Goal: Task Accomplishment & Management: Manage account settings

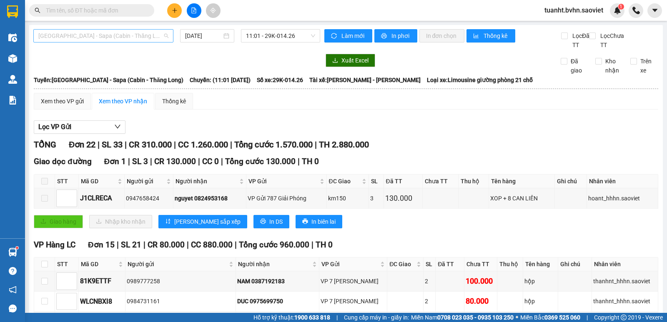
click at [126, 35] on span "[GEOGRAPHIC_DATA] - Sapa (Cabin - Thăng Long)" at bounding box center [103, 36] width 130 height 13
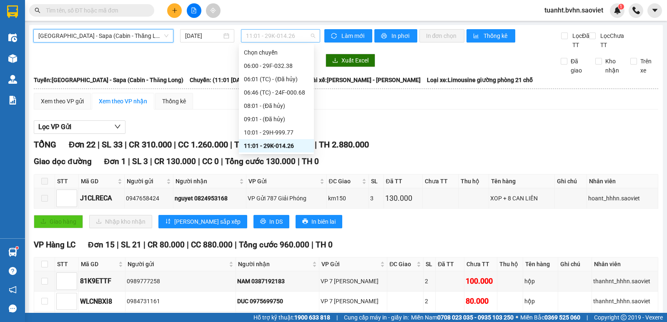
click at [290, 35] on span "11:01 - 29K-014.26" at bounding box center [280, 36] width 69 height 13
click at [134, 36] on span "[GEOGRAPHIC_DATA] - Sapa (Cabin - Thăng Long)" at bounding box center [103, 36] width 130 height 13
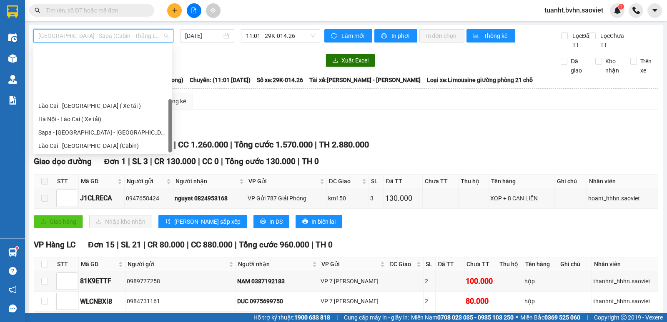
click at [110, 208] on div "[GEOGRAPHIC_DATA] - Sapa (Cabin - Full)" at bounding box center [102, 212] width 128 height 9
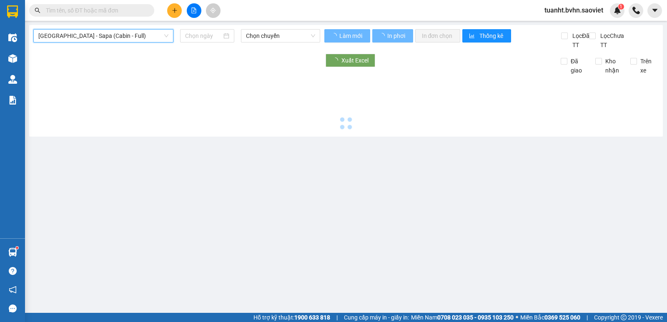
type input "[DATE]"
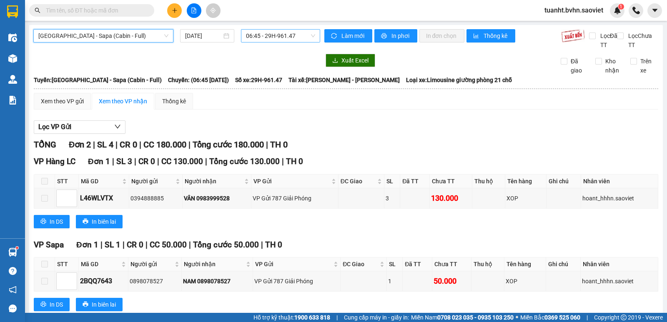
click at [278, 33] on span "06:45 - 29H-961.47" at bounding box center [280, 36] width 69 height 13
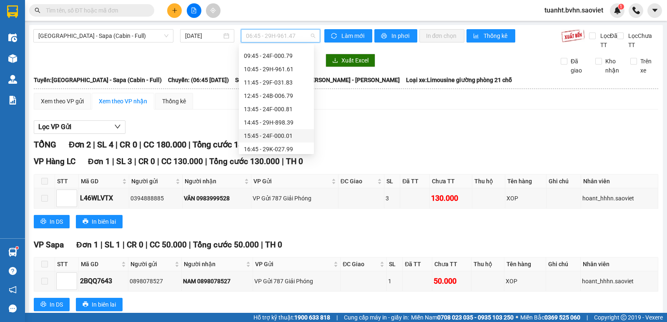
scroll to position [37, 0]
click at [288, 96] on div "11:45 - 29F-031.83" at bounding box center [276, 95] width 65 height 9
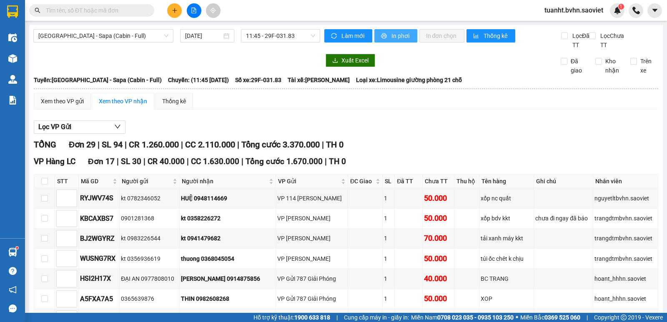
click at [396, 41] on button "In phơi" at bounding box center [395, 35] width 43 height 13
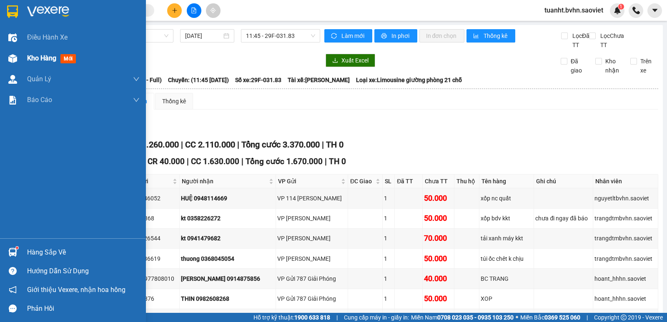
drag, startPoint x: 13, startPoint y: 60, endPoint x: 24, endPoint y: 59, distance: 11.0
click at [13, 60] on img at bounding box center [12, 58] width 9 height 9
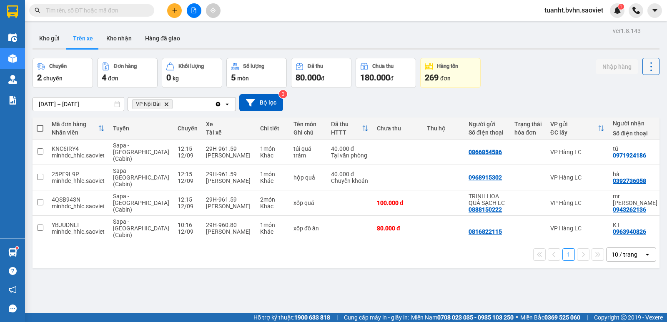
click at [645, 65] on icon at bounding box center [651, 67] width 12 height 12
click at [638, 87] on span "Làm mới" at bounding box center [632, 89] width 23 height 8
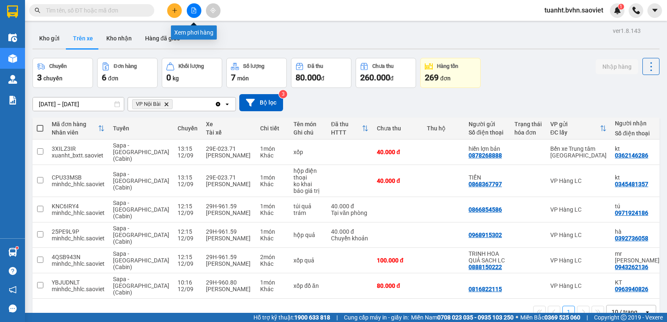
click at [195, 14] on button at bounding box center [194, 10] width 15 height 15
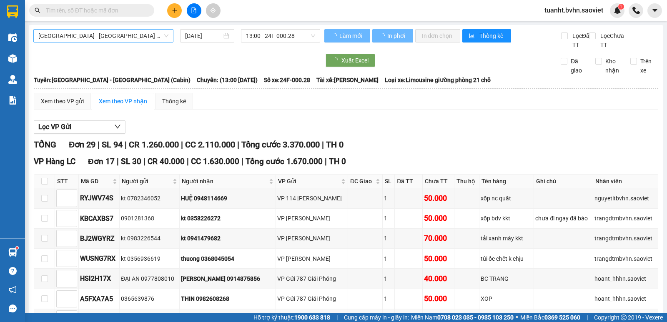
click at [132, 39] on span "[GEOGRAPHIC_DATA] - [GEOGRAPHIC_DATA] (Cabin)" at bounding box center [103, 36] width 130 height 13
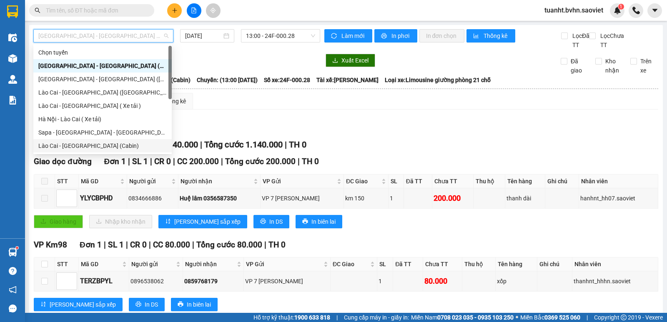
scroll to position [67, 0]
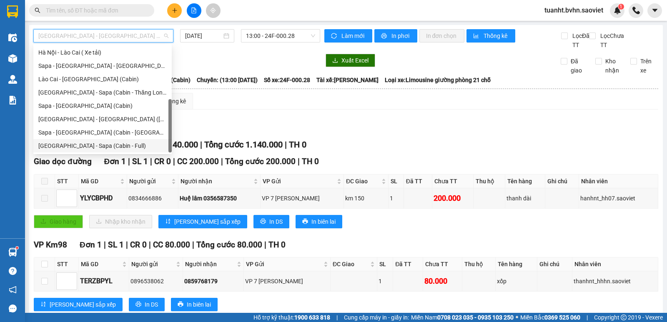
click at [128, 144] on div "[GEOGRAPHIC_DATA] - Sapa (Cabin - Full)" at bounding box center [102, 145] width 128 height 9
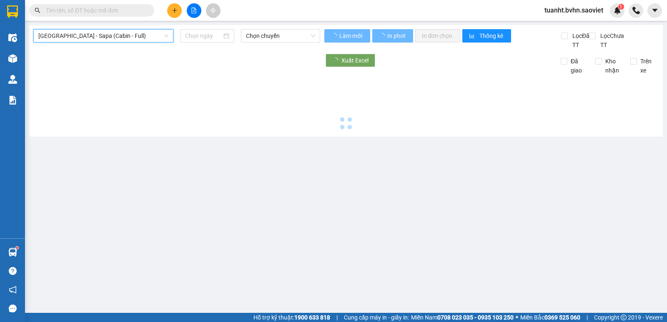
type input "[DATE]"
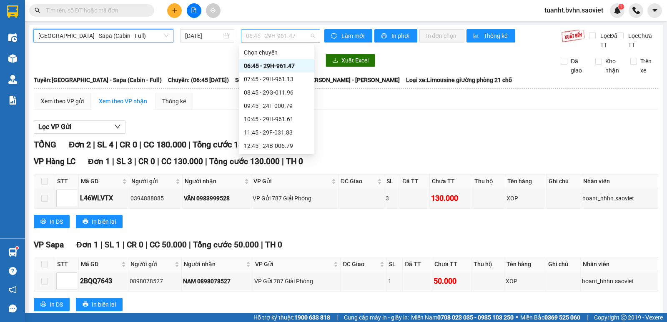
click at [287, 35] on span "06:45 - 29H-961.47" at bounding box center [280, 36] width 69 height 13
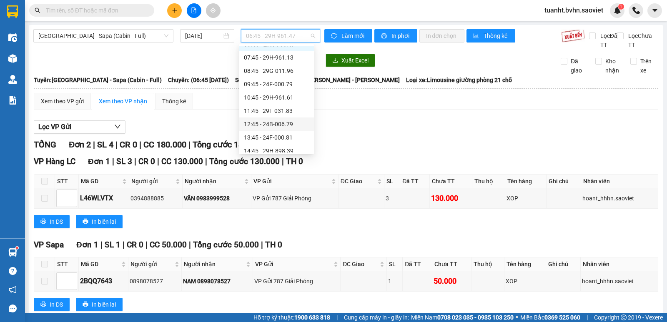
scroll to position [42, 0]
click at [292, 120] on div "13:45 - 24F-000.81" at bounding box center [276, 117] width 65 height 9
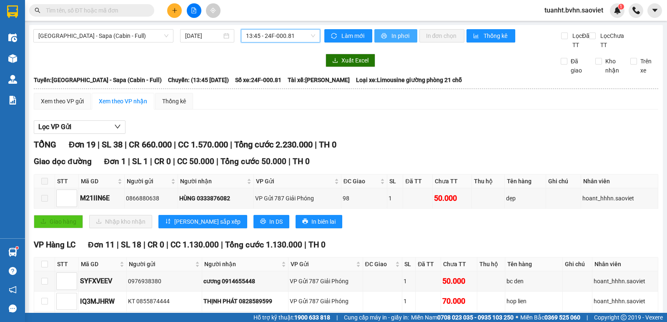
click at [398, 39] on span "In phơi" at bounding box center [400, 35] width 19 height 9
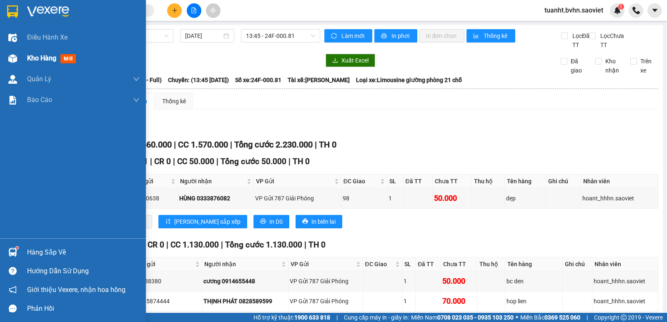
click at [16, 58] on img at bounding box center [12, 58] width 9 height 9
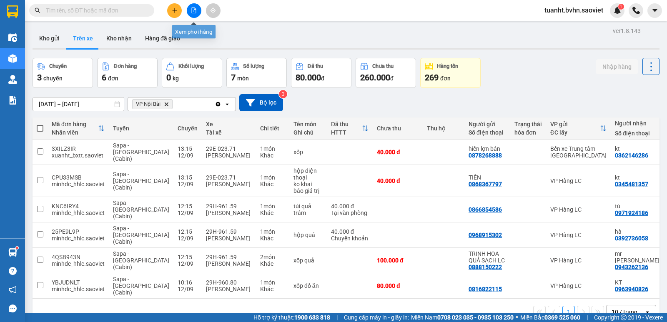
click at [196, 13] on icon "file-add" at bounding box center [194, 11] width 6 height 6
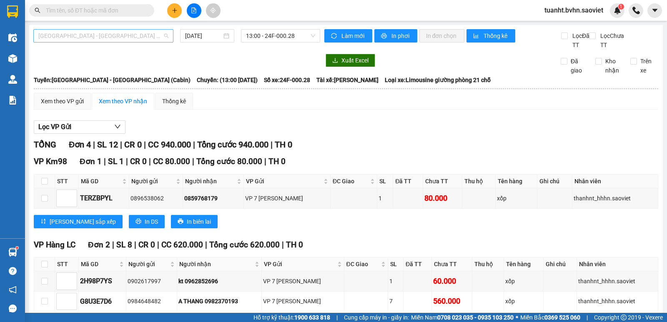
click at [136, 42] on span "[GEOGRAPHIC_DATA] - [GEOGRAPHIC_DATA] (Cabin)" at bounding box center [103, 36] width 130 height 13
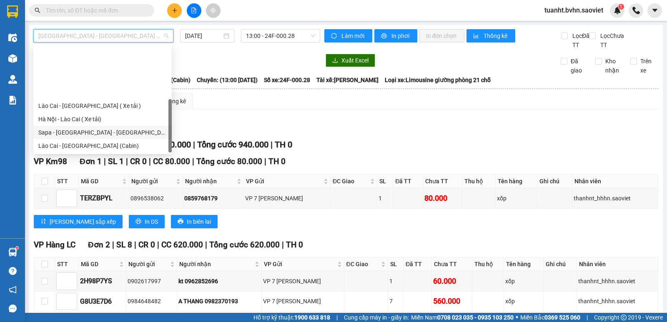
scroll to position [67, 0]
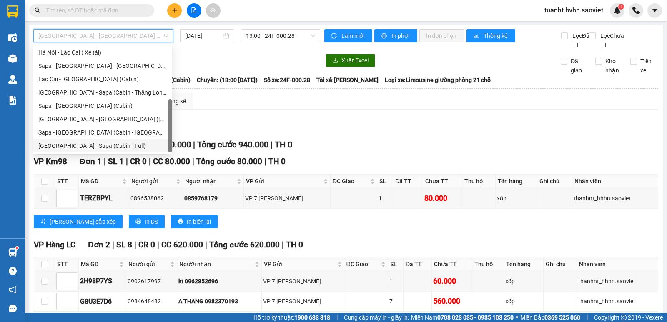
click at [122, 148] on div "[GEOGRAPHIC_DATA] - Sapa (Cabin - Full)" at bounding box center [102, 145] width 128 height 9
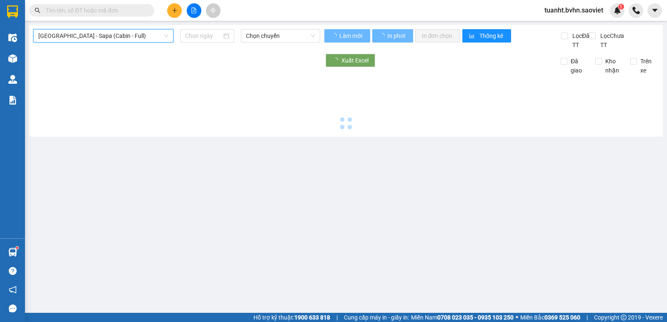
type input "[DATE]"
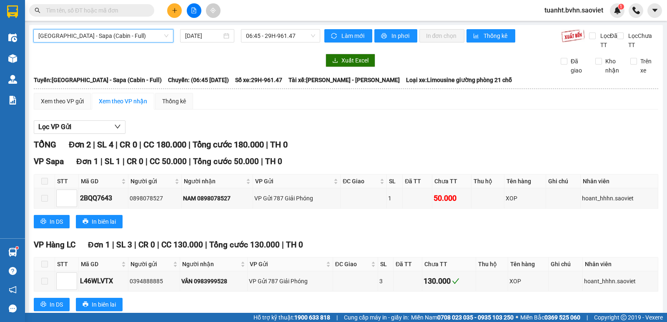
click at [128, 37] on span "[GEOGRAPHIC_DATA] - Sapa (Cabin - Full)" at bounding box center [103, 36] width 130 height 13
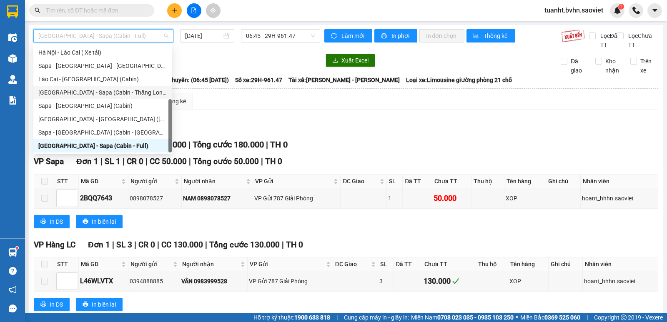
click at [118, 96] on div "[GEOGRAPHIC_DATA] - Sapa (Cabin - Thăng Long)" at bounding box center [102, 92] width 128 height 9
type input "[DATE]"
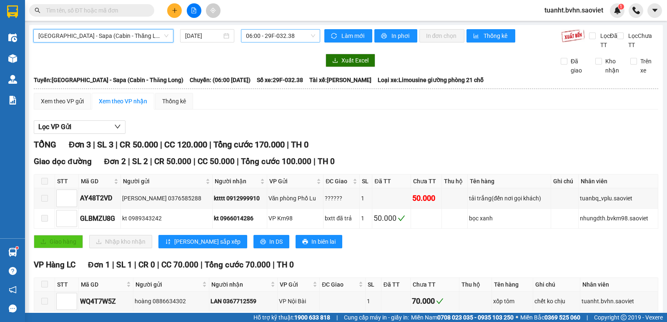
click at [293, 35] on span "06:00 - 29F-032.38" at bounding box center [280, 36] width 69 height 13
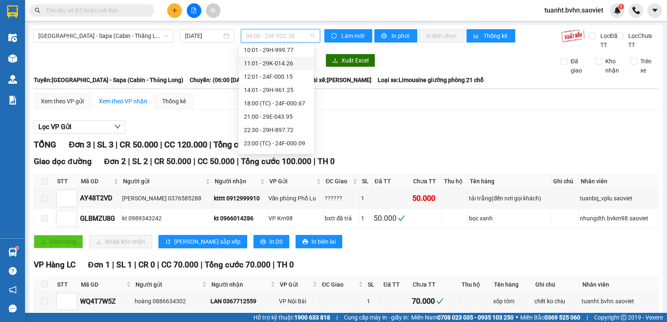
scroll to position [83, 0]
click at [287, 90] on div "14:01 - 29H-961.25" at bounding box center [276, 89] width 65 height 9
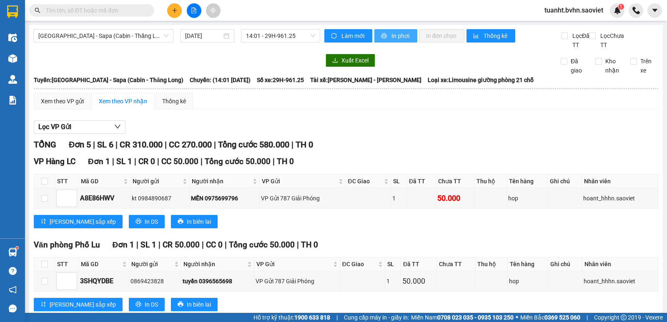
click at [396, 37] on span "In phơi" at bounding box center [400, 35] width 19 height 9
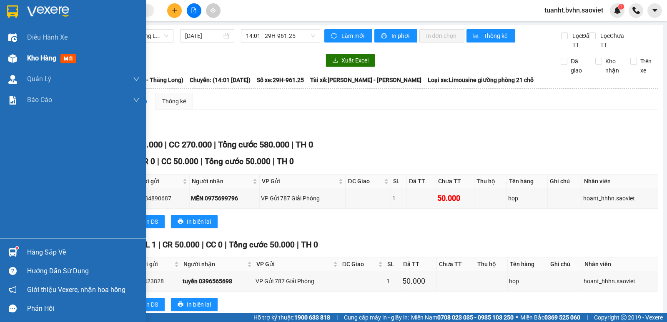
click at [16, 64] on div at bounding box center [12, 58] width 15 height 15
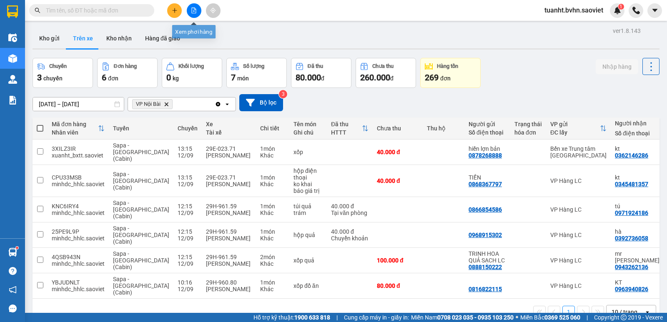
click at [190, 7] on button at bounding box center [194, 10] width 15 height 15
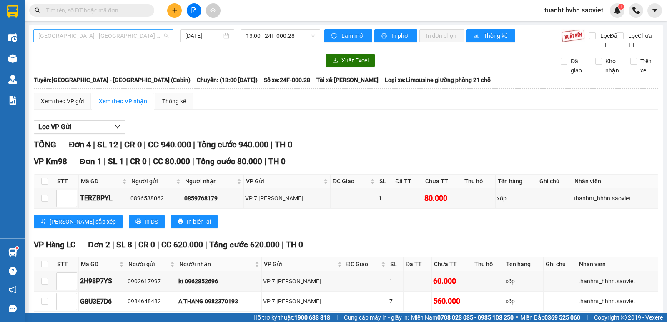
click at [132, 40] on span "[GEOGRAPHIC_DATA] - [GEOGRAPHIC_DATA] (Cabin)" at bounding box center [103, 36] width 130 height 13
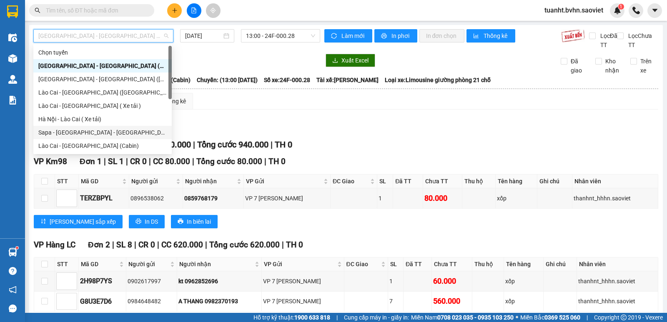
scroll to position [42, 0]
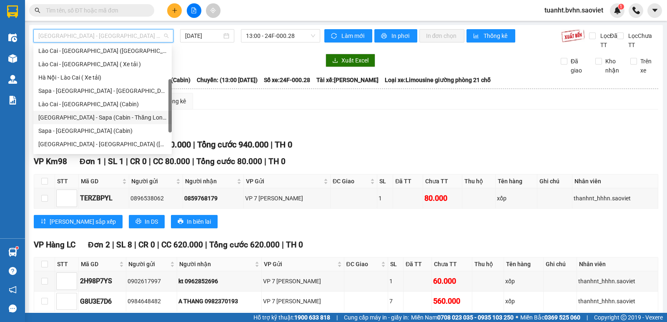
click at [125, 123] on div "[GEOGRAPHIC_DATA] - Sapa (Cabin - Thăng Long)" at bounding box center [102, 117] width 138 height 13
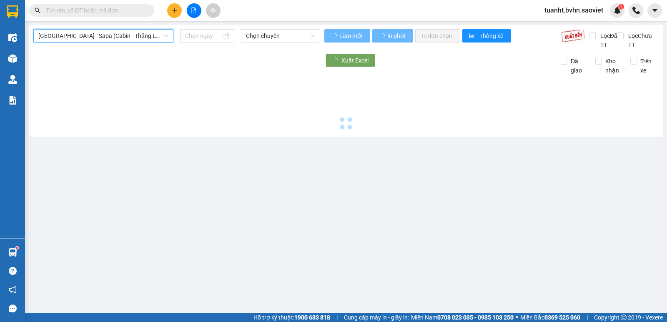
type input "[DATE]"
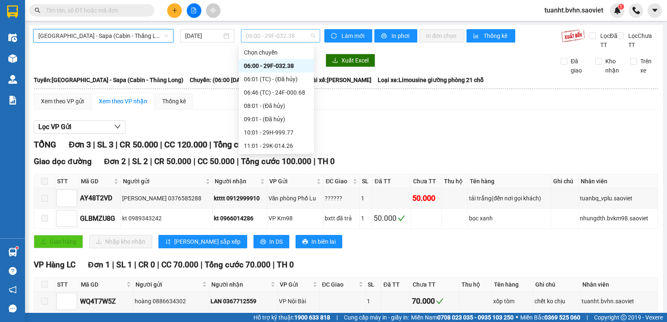
click at [246, 31] on span "06:00 - 29F-032.38" at bounding box center [280, 36] width 69 height 13
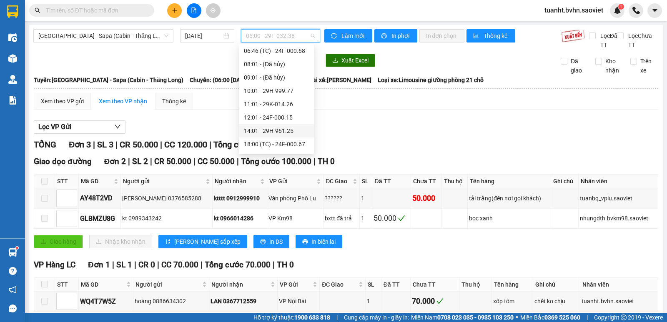
click at [286, 129] on div "14:01 - 29H-961.25" at bounding box center [276, 130] width 65 height 9
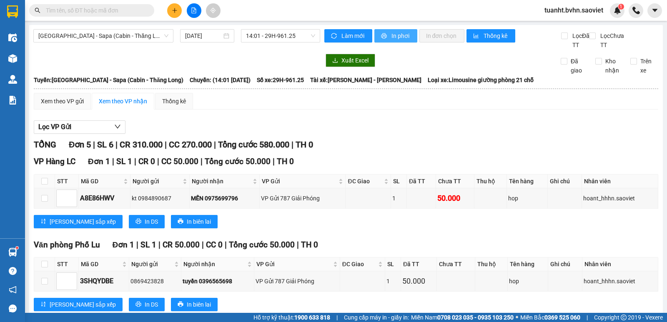
click at [391, 42] on button "In phơi" at bounding box center [395, 35] width 43 height 13
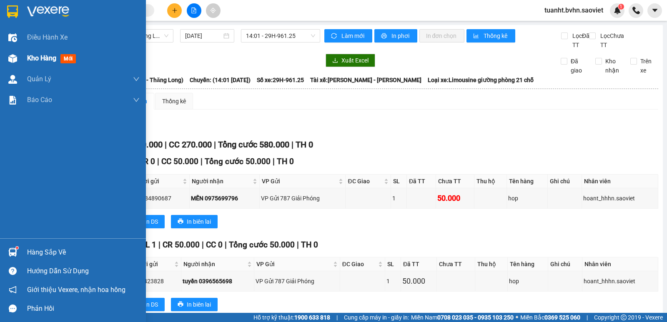
click at [16, 63] on img at bounding box center [12, 58] width 9 height 9
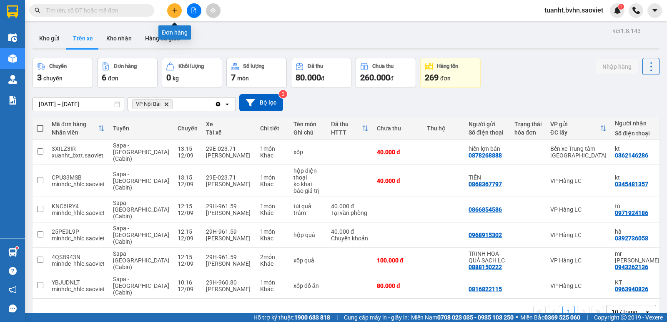
click at [173, 13] on icon "plus" at bounding box center [175, 11] width 6 height 6
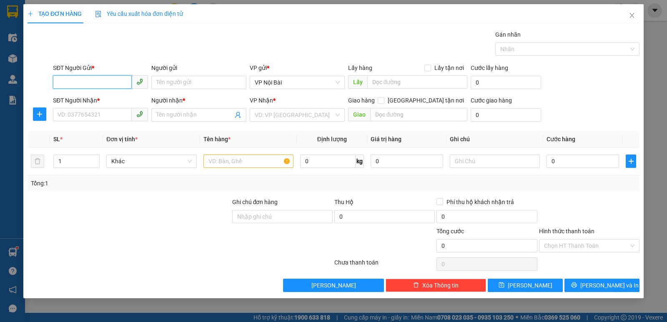
click at [107, 82] on input "SĐT Người Gửi *" at bounding box center [92, 81] width 79 height 13
type input "0386985682"
click at [108, 103] on div "0386985682 - thị tuyến" at bounding box center [100, 99] width 85 height 9
type input "thị tuyến"
type input "0979800082"
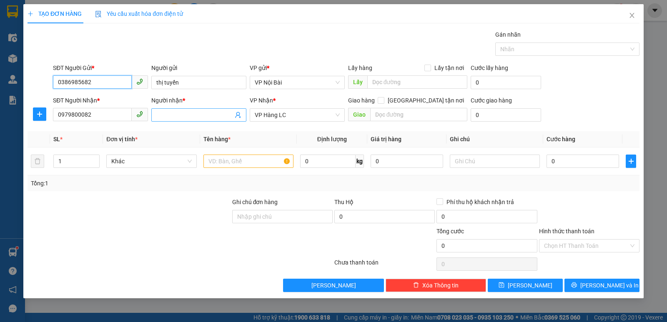
type input "0386985682"
click at [198, 116] on input "Người nhận *" at bounding box center [194, 114] width 77 height 9
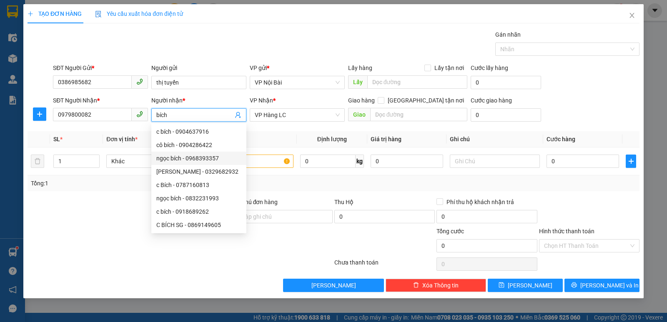
type input "bích"
click at [615, 198] on div at bounding box center [589, 212] width 102 height 29
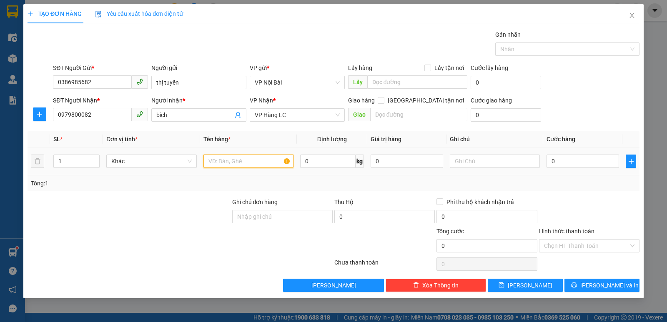
click at [251, 162] on input "text" at bounding box center [248, 161] width 90 height 13
type input "phong bì"
click at [590, 161] on input "0" at bounding box center [582, 161] width 73 height 13
type input "5"
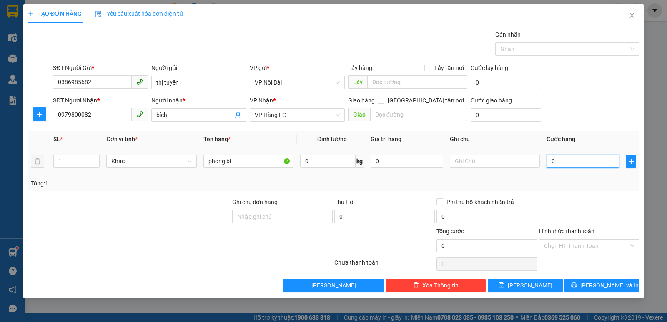
type input "5"
type input "50"
type input "50.000"
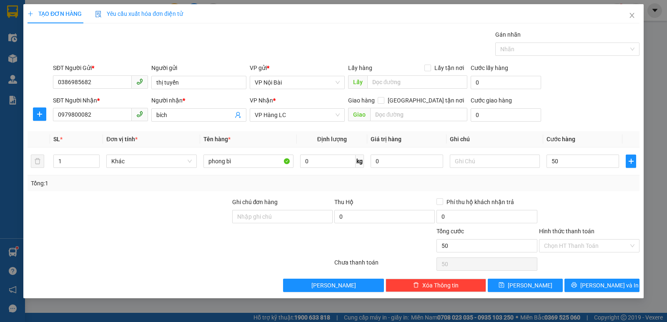
type input "50.000"
click at [611, 200] on div at bounding box center [589, 212] width 102 height 29
click at [603, 245] on input "Hình thức thanh toán" at bounding box center [586, 246] width 85 height 13
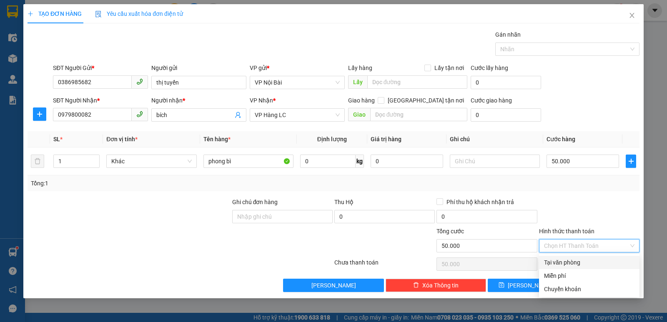
click at [577, 263] on div "Tại văn phòng" at bounding box center [589, 262] width 90 height 9
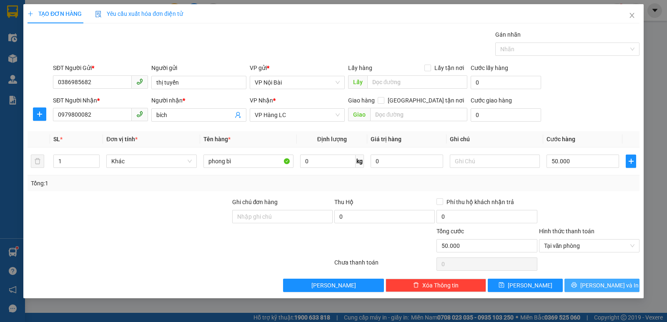
click at [596, 288] on span "[PERSON_NAME] và In" at bounding box center [609, 285] width 58 height 9
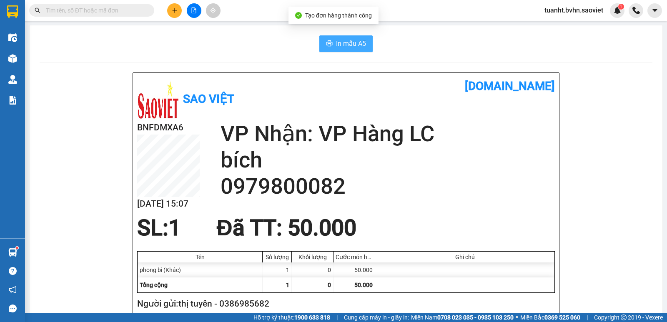
click at [350, 50] on button "In mẫu A5" at bounding box center [345, 43] width 53 height 17
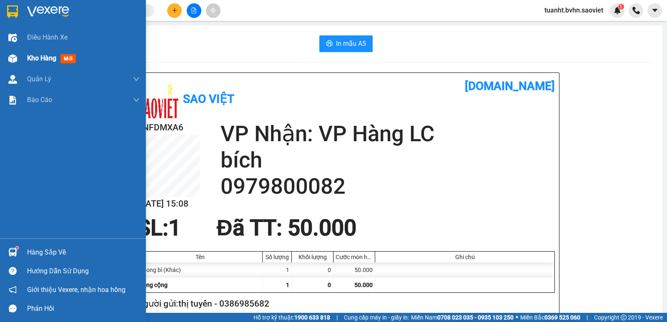
click at [12, 59] on img at bounding box center [12, 58] width 9 height 9
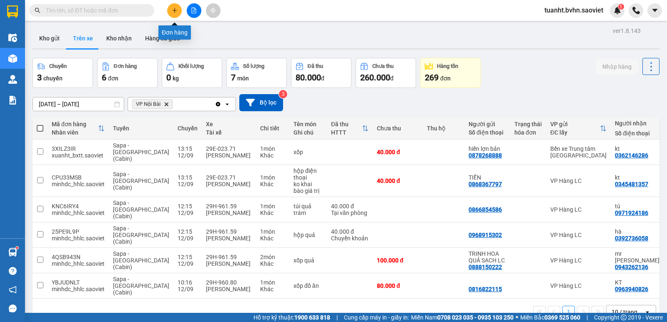
click at [174, 11] on icon "plus" at bounding box center [175, 11] width 6 height 6
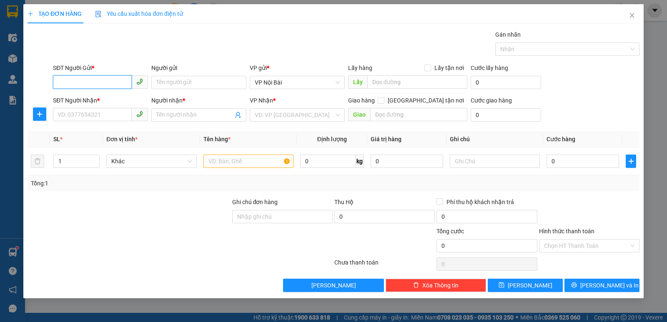
click at [112, 84] on input "SĐT Người Gửi *" at bounding box center [92, 81] width 79 height 13
click at [197, 85] on input "Người gửi" at bounding box center [198, 82] width 95 height 13
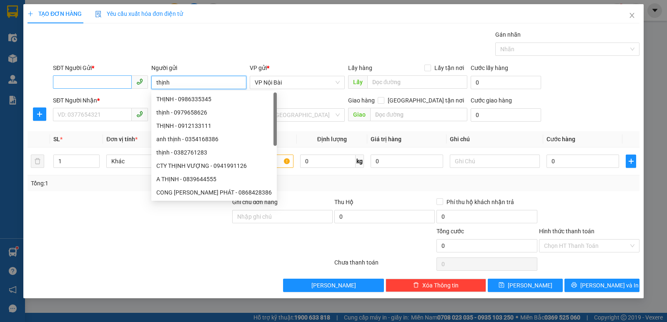
type input "thịnh"
click at [91, 82] on input "SĐT Người Gửi *" at bounding box center [92, 81] width 79 height 13
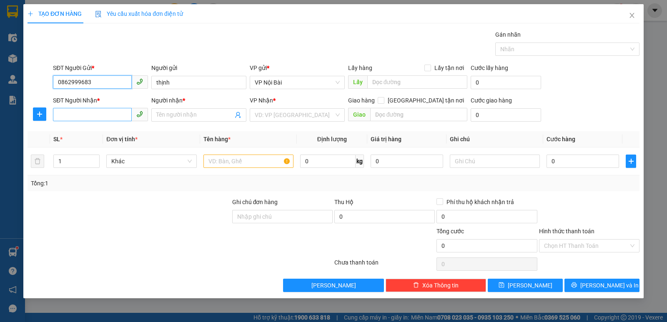
type input "0862999683"
click at [108, 115] on input "SĐT Người Nhận *" at bounding box center [92, 114] width 79 height 13
type input "0844388222"
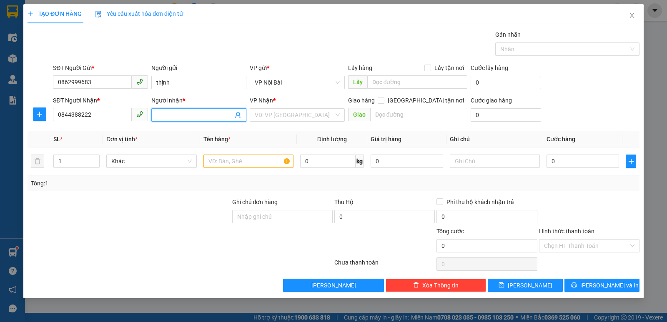
click at [176, 116] on input "Người nhận *" at bounding box center [194, 114] width 77 height 9
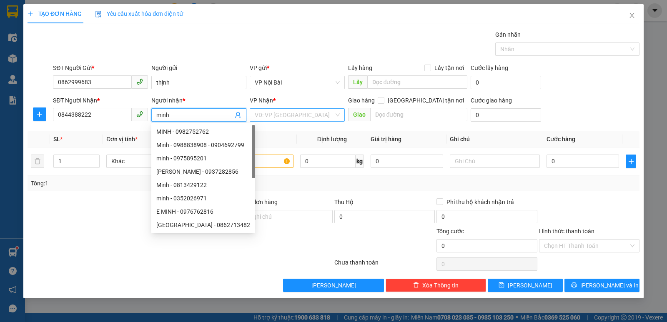
type input "minh"
click at [301, 118] on input "search" at bounding box center [294, 115] width 79 height 13
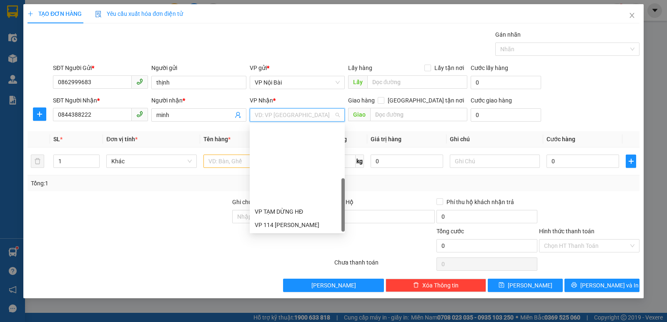
click at [286, 300] on div "VP Hàng LC" at bounding box center [297, 304] width 85 height 9
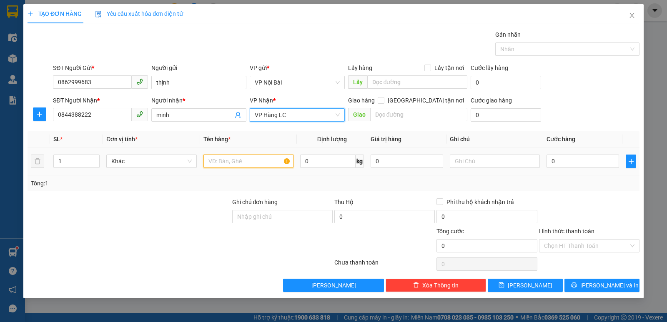
click at [235, 163] on input "text" at bounding box center [248, 161] width 90 height 13
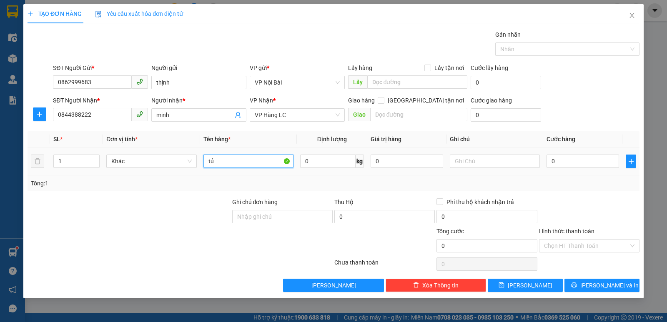
type input "t"
type input "kệ"
click at [582, 162] on input "0" at bounding box center [582, 161] width 73 height 13
type input "5"
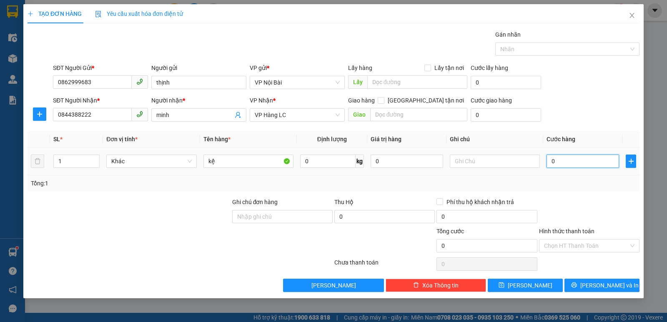
type input "5"
type input "50"
type input "500"
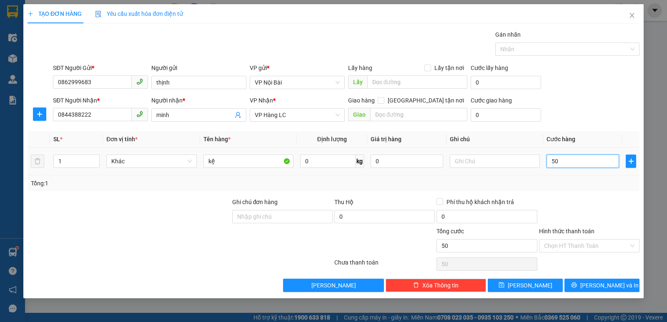
type input "500"
type input "500.000"
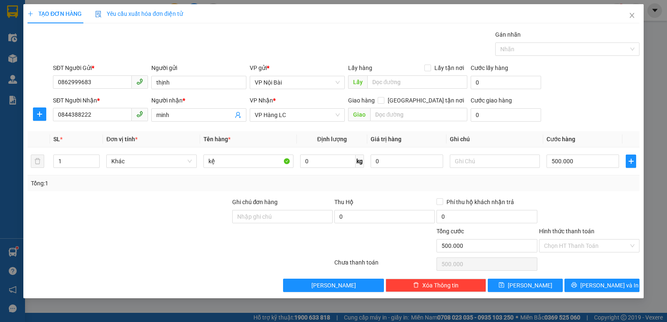
drag, startPoint x: 575, startPoint y: 205, endPoint x: 582, endPoint y: 199, distance: 8.9
click at [575, 204] on div at bounding box center [589, 212] width 102 height 29
click at [608, 285] on span "[PERSON_NAME] và In" at bounding box center [609, 285] width 58 height 9
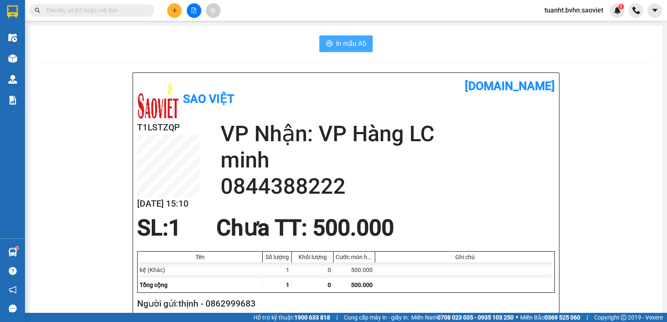
click at [353, 45] on span "In mẫu A5" at bounding box center [351, 43] width 30 height 10
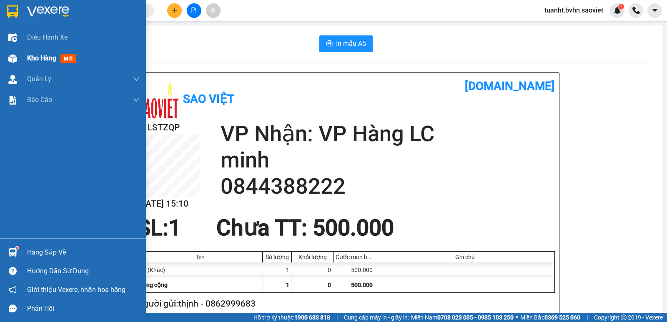
click at [10, 60] on img at bounding box center [12, 58] width 9 height 9
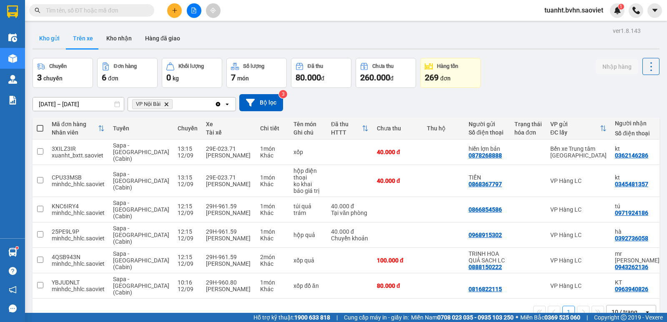
click at [47, 36] on button "Kho gửi" at bounding box center [50, 38] width 34 height 20
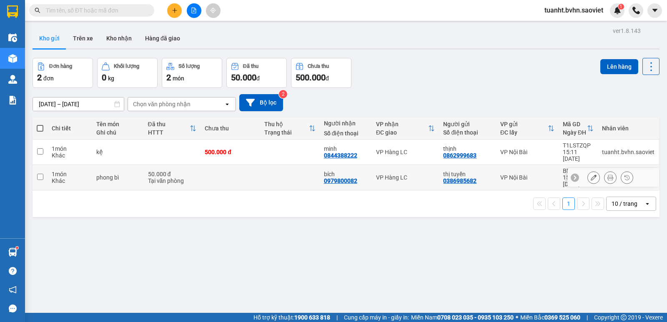
click at [40, 174] on input "checkbox" at bounding box center [40, 177] width 6 height 6
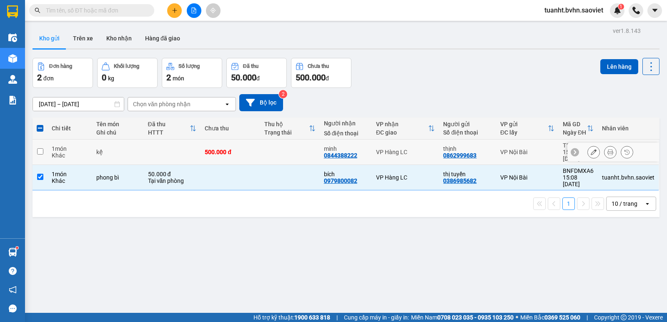
click at [38, 150] on input "checkbox" at bounding box center [40, 151] width 6 height 6
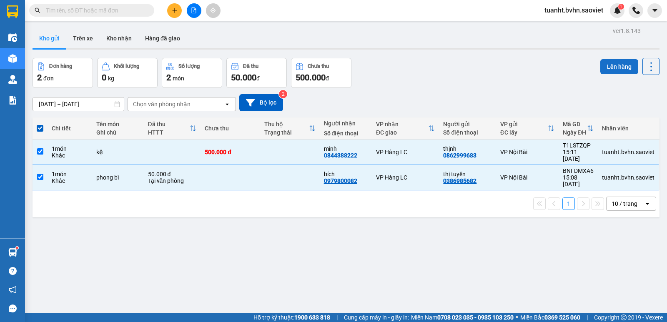
click at [627, 65] on button "Lên hàng" at bounding box center [619, 66] width 38 height 15
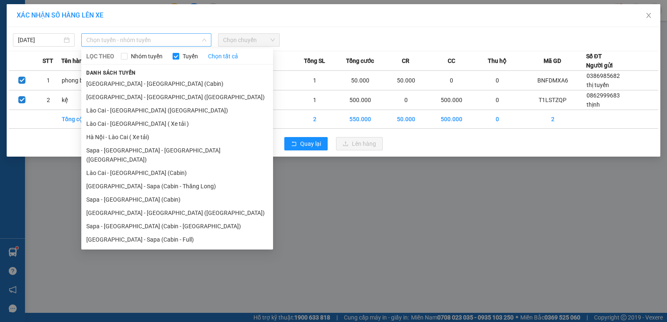
click at [115, 43] on span "Chọn tuyến - nhóm tuyến" at bounding box center [146, 40] width 120 height 13
click at [141, 102] on li "[GEOGRAPHIC_DATA] - [GEOGRAPHIC_DATA] ([GEOGRAPHIC_DATA])" at bounding box center [177, 96] width 192 height 13
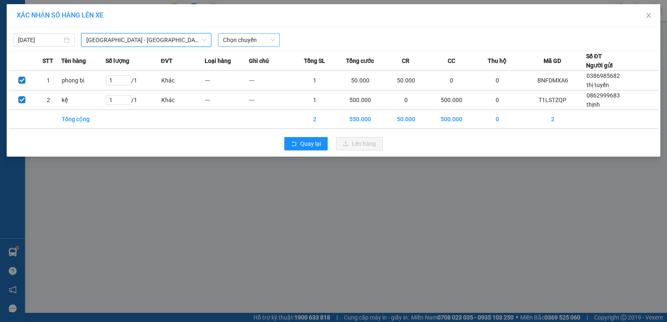
click at [260, 39] on span "Chọn chuyến" at bounding box center [249, 40] width 52 height 13
click at [148, 39] on span "[GEOGRAPHIC_DATA] - [GEOGRAPHIC_DATA] ([GEOGRAPHIC_DATA])" at bounding box center [146, 40] width 120 height 13
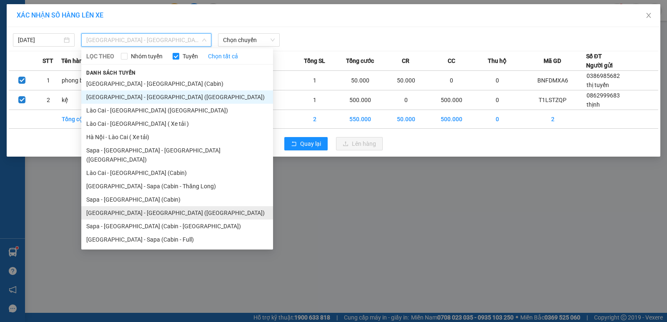
click at [165, 207] on li "[GEOGRAPHIC_DATA] - [GEOGRAPHIC_DATA] ([GEOGRAPHIC_DATA])" at bounding box center [177, 212] width 192 height 13
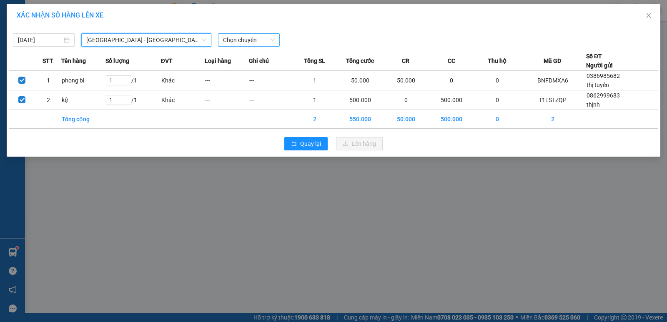
click at [257, 38] on span "Chọn chuyến" at bounding box center [249, 40] width 52 height 13
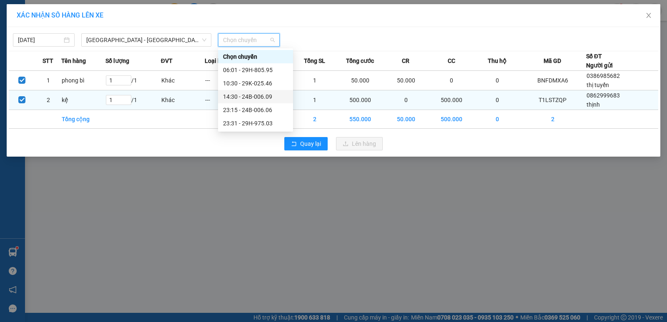
click at [257, 97] on div "14:30 - 24B-006.09" at bounding box center [255, 96] width 65 height 9
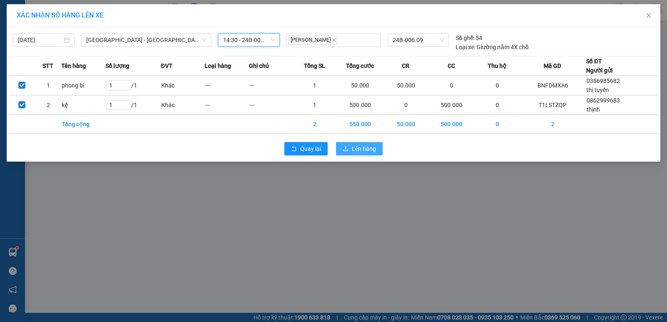
click at [368, 148] on span "Lên hàng" at bounding box center [364, 148] width 24 height 9
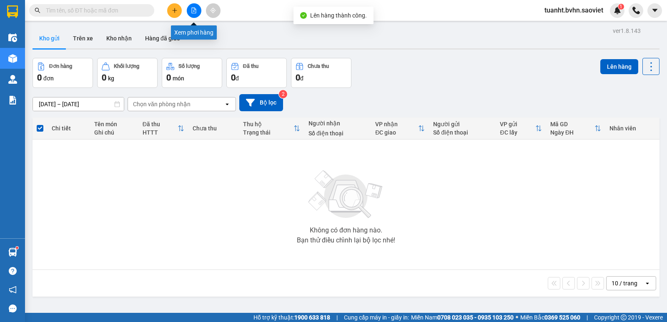
click at [193, 13] on icon "file-add" at bounding box center [194, 11] width 5 height 6
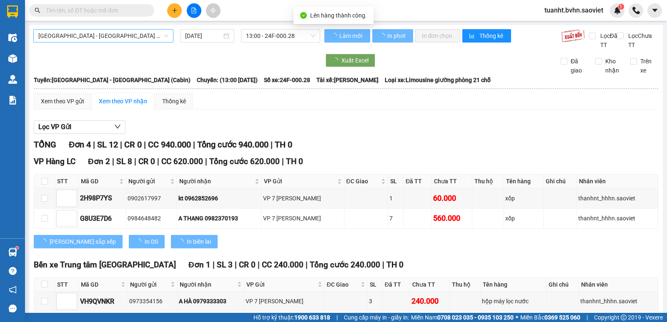
click at [116, 40] on span "[GEOGRAPHIC_DATA] - [GEOGRAPHIC_DATA] (Cabin)" at bounding box center [103, 36] width 130 height 13
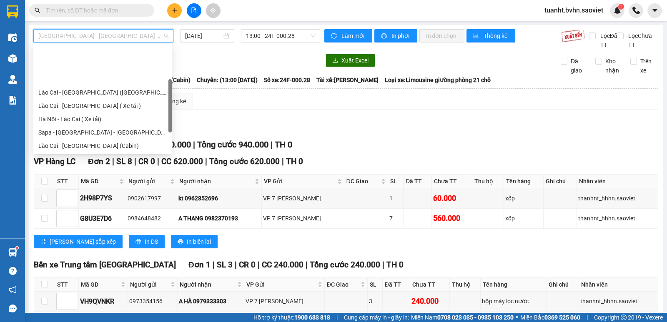
click at [110, 181] on div "[GEOGRAPHIC_DATA] - [GEOGRAPHIC_DATA] ([GEOGRAPHIC_DATA])" at bounding box center [102, 185] width 128 height 9
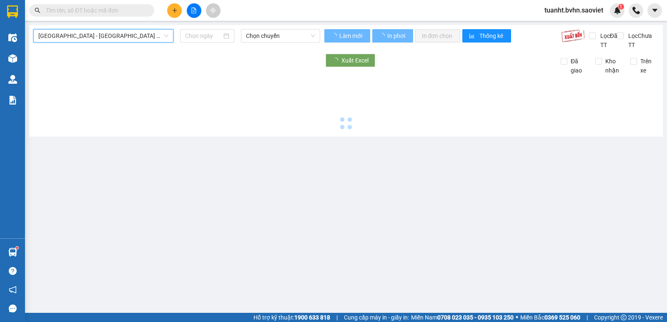
type input "[DATE]"
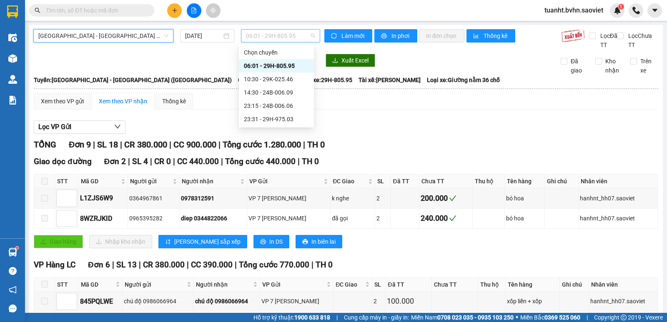
click at [288, 37] on span "06:01 - 29H-805.95" at bounding box center [280, 36] width 69 height 13
click at [278, 90] on div "14:30 - 24B-006.09" at bounding box center [276, 92] width 65 height 9
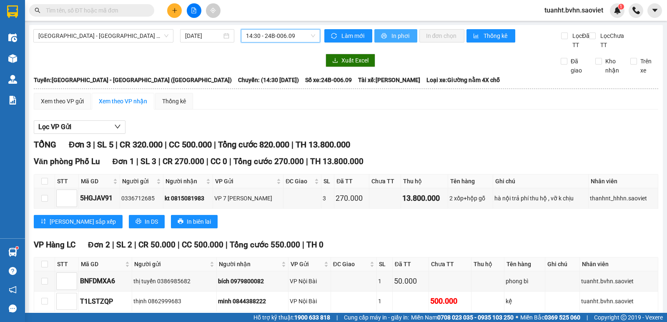
click at [386, 37] on button "In phơi" at bounding box center [395, 35] width 43 height 13
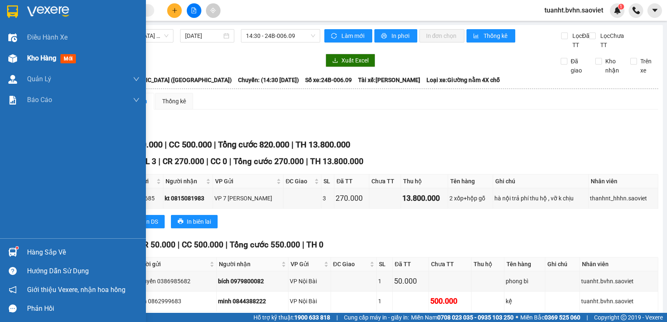
click at [9, 57] on img at bounding box center [12, 58] width 9 height 9
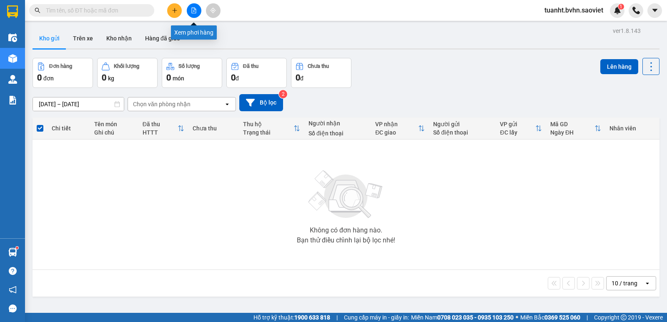
click at [189, 13] on button at bounding box center [194, 10] width 15 height 15
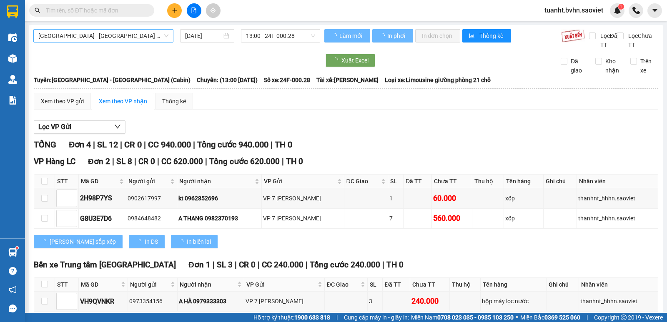
click at [131, 42] on div "[GEOGRAPHIC_DATA] - [GEOGRAPHIC_DATA] (Cabin)" at bounding box center [103, 35] width 140 height 13
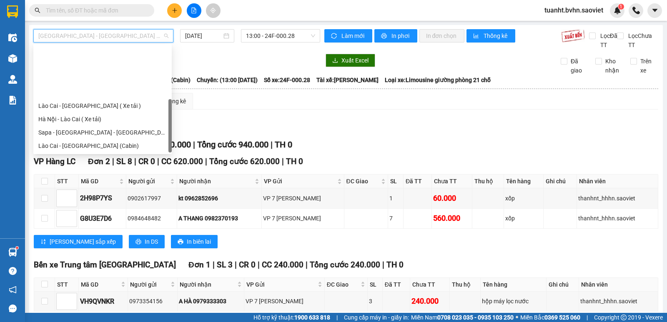
click at [103, 208] on div "[GEOGRAPHIC_DATA] - Sapa (Cabin - Full)" at bounding box center [102, 212] width 128 height 9
type input "[DATE]"
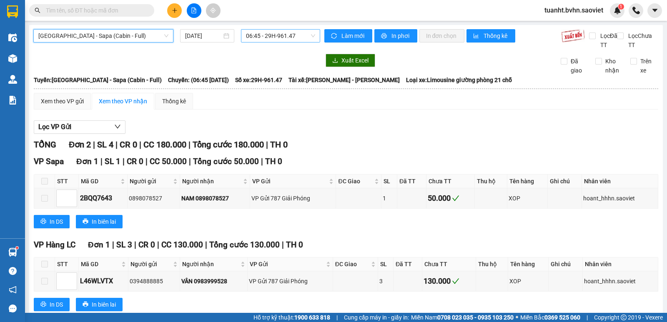
click at [255, 37] on span "06:45 - 29H-961.47" at bounding box center [280, 36] width 69 height 13
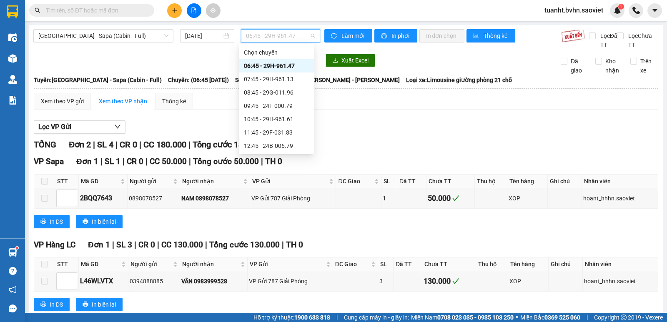
click at [281, 168] on div "14:45 - 29H-898.39" at bounding box center [276, 172] width 65 height 9
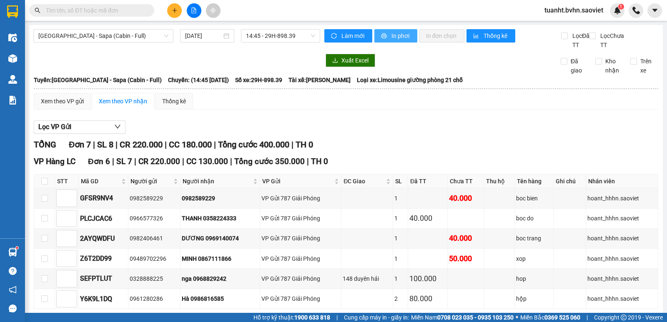
click at [396, 40] on span "In phơi" at bounding box center [400, 35] width 19 height 9
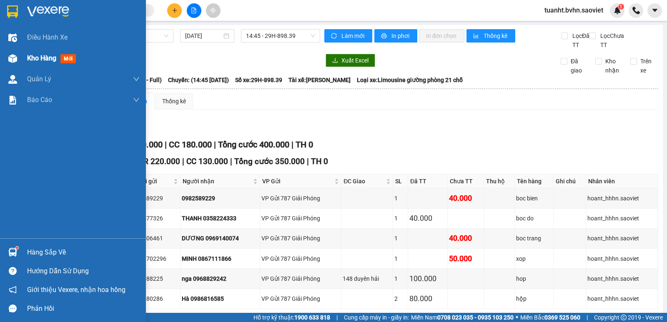
click at [11, 61] on img at bounding box center [12, 58] width 9 height 9
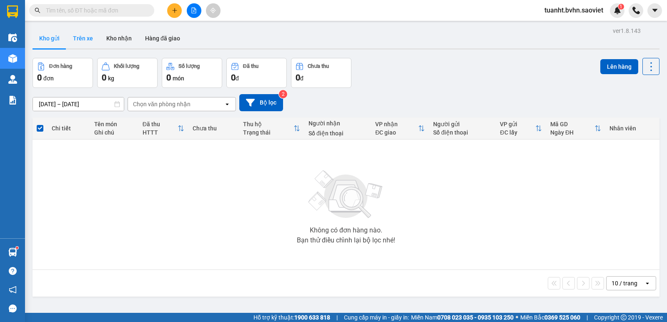
click at [80, 42] on button "Trên xe" at bounding box center [82, 38] width 33 height 20
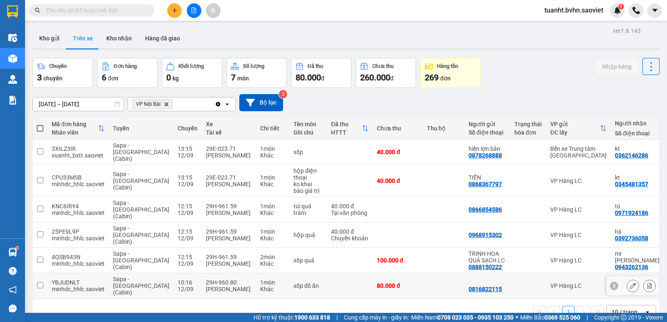
click at [40, 282] on input "checkbox" at bounding box center [40, 285] width 6 height 6
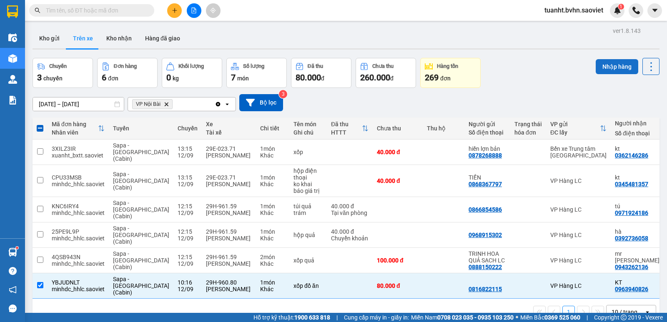
click at [607, 66] on button "Nhập hàng" at bounding box center [616, 66] width 43 height 15
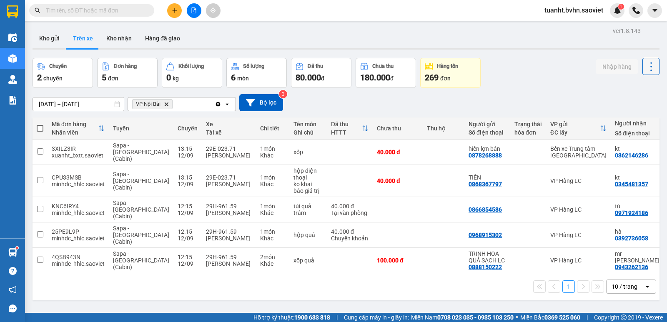
click at [645, 64] on icon at bounding box center [651, 67] width 12 height 12
click at [633, 87] on span "Làm mới" at bounding box center [632, 89] width 23 height 8
click at [124, 41] on button "Kho nhận" at bounding box center [119, 38] width 39 height 20
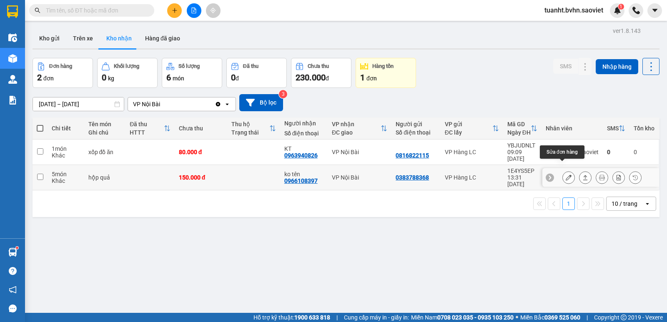
click at [565, 175] on icon at bounding box center [568, 178] width 6 height 6
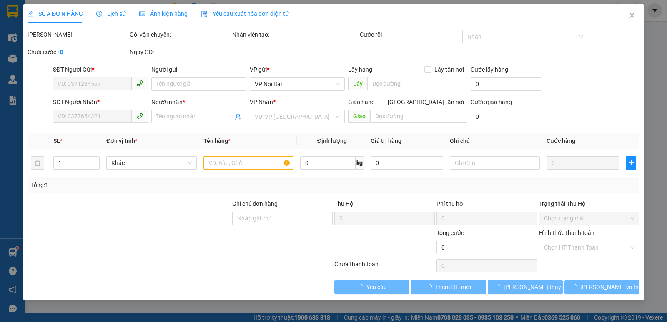
type input "0383788368"
type input "0966108397"
type input "ko tên"
type input "150.000"
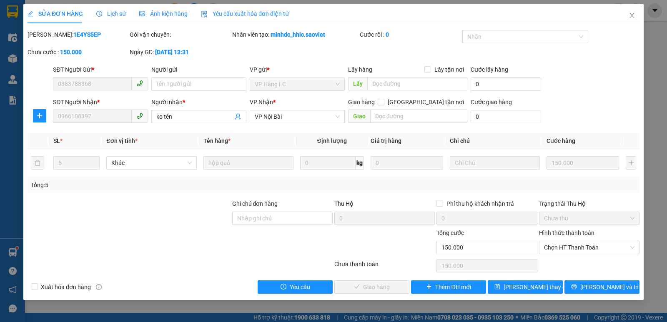
click at [572, 233] on label "Hình thức thanh toán" at bounding box center [566, 233] width 55 height 7
click at [572, 241] on input "Hình thức thanh toán" at bounding box center [586, 247] width 85 height 13
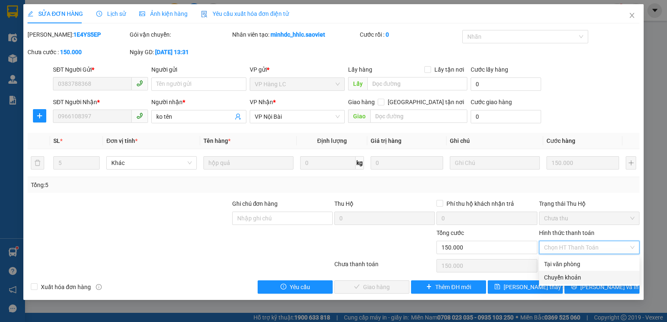
click at [565, 275] on div "Chuyển khoản" at bounding box center [589, 277] width 90 height 9
type input "0"
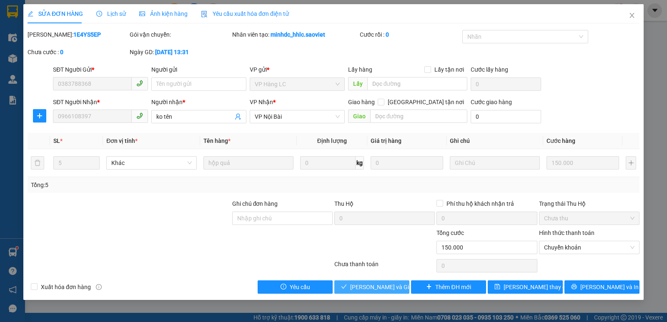
click at [380, 285] on span "[PERSON_NAME] và Giao hàng" at bounding box center [390, 287] width 80 height 9
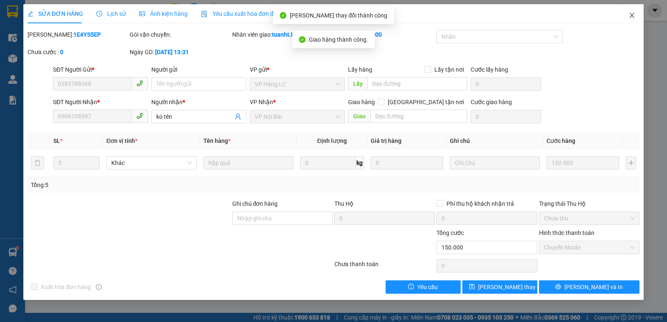
click at [633, 18] on icon "close" at bounding box center [631, 15] width 7 height 7
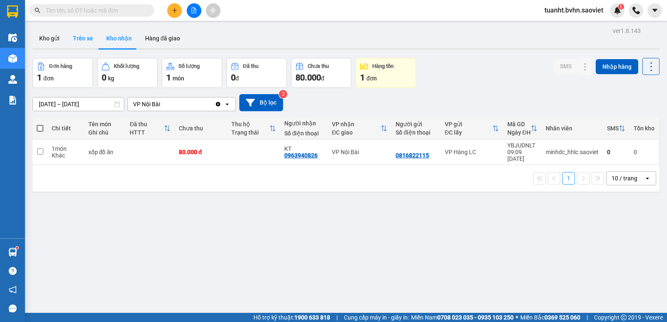
click at [83, 37] on button "Trên xe" at bounding box center [82, 38] width 33 height 20
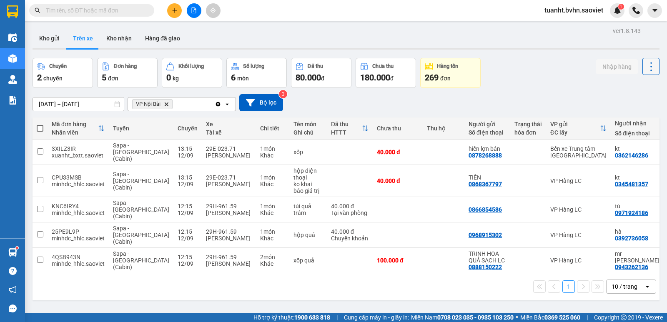
click at [645, 65] on icon at bounding box center [651, 67] width 12 height 12
click at [636, 89] on span "Làm mới" at bounding box center [632, 89] width 23 height 8
click at [108, 38] on button "Kho nhận" at bounding box center [119, 38] width 39 height 20
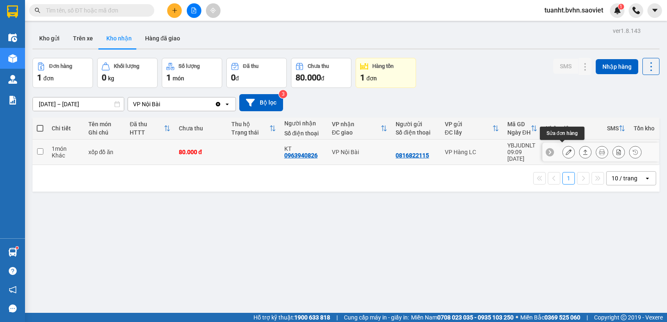
click at [565, 150] on icon at bounding box center [568, 152] width 6 height 6
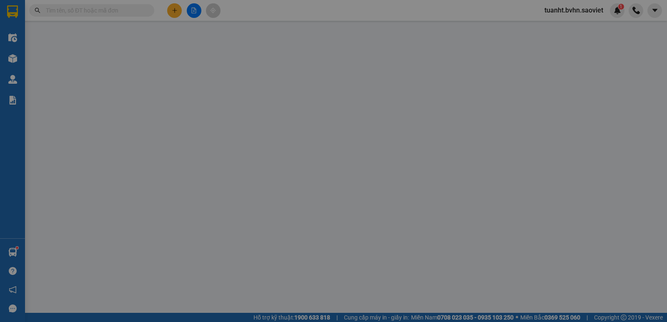
type input "0816822115"
type input "0963940826"
type input "KT"
type input "80.000"
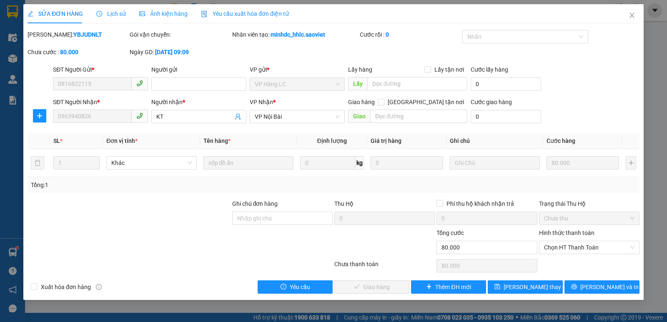
click at [576, 232] on label "Hình thức thanh toán" at bounding box center [566, 233] width 55 height 7
click at [576, 241] on input "Hình thức thanh toán" at bounding box center [586, 247] width 85 height 13
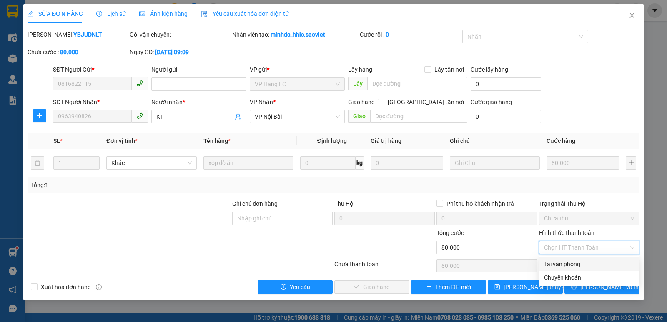
click at [565, 264] on div "Tại văn phòng" at bounding box center [589, 264] width 90 height 9
type input "0"
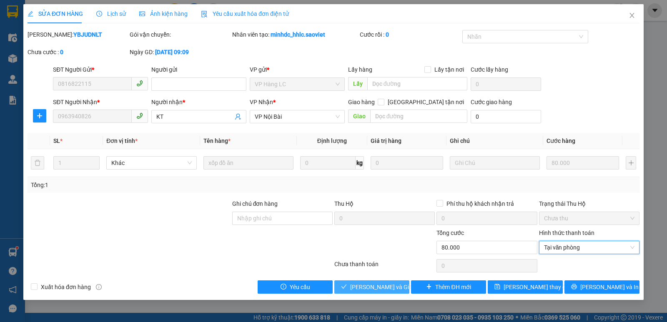
click at [393, 288] on span "[PERSON_NAME] và Giao hàng" at bounding box center [390, 287] width 80 height 9
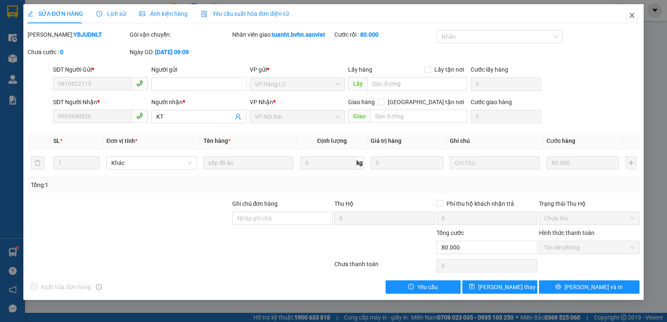
click at [630, 15] on icon "close" at bounding box center [631, 15] width 7 height 7
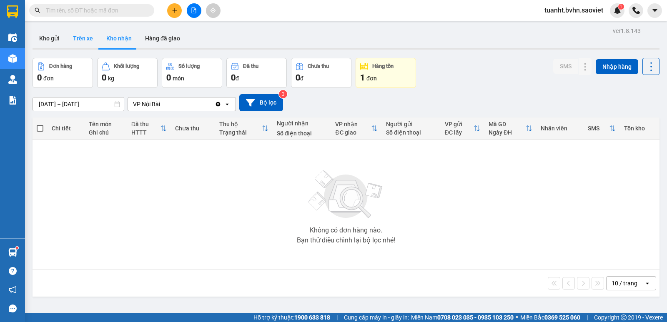
click at [86, 38] on button "Trên xe" at bounding box center [82, 38] width 33 height 20
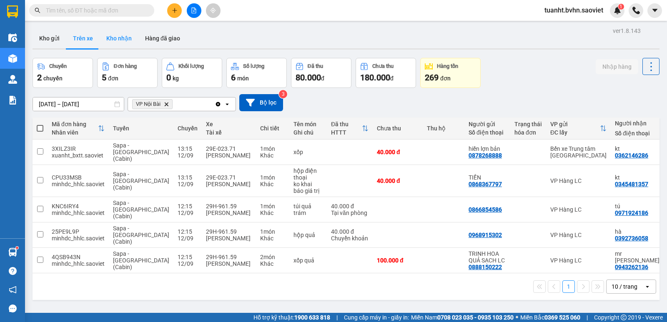
click at [113, 36] on button "Kho nhận" at bounding box center [119, 38] width 39 height 20
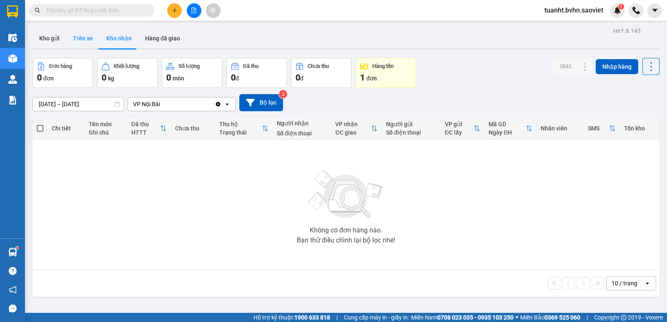
click at [80, 35] on button "Trên xe" at bounding box center [82, 38] width 33 height 20
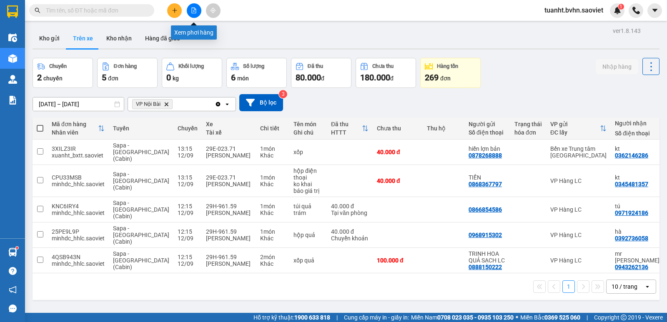
click at [195, 12] on icon "file-add" at bounding box center [194, 11] width 6 height 6
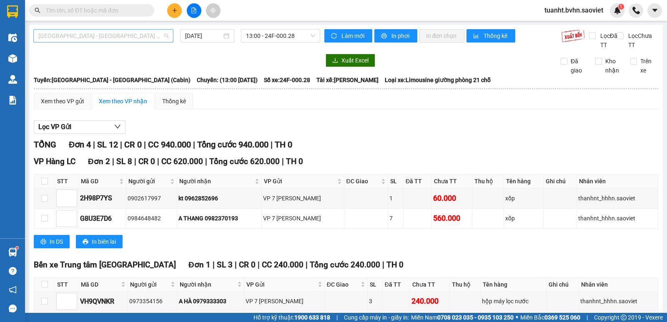
click at [114, 35] on span "[GEOGRAPHIC_DATA] - [GEOGRAPHIC_DATA] (Cabin)" at bounding box center [103, 36] width 130 height 13
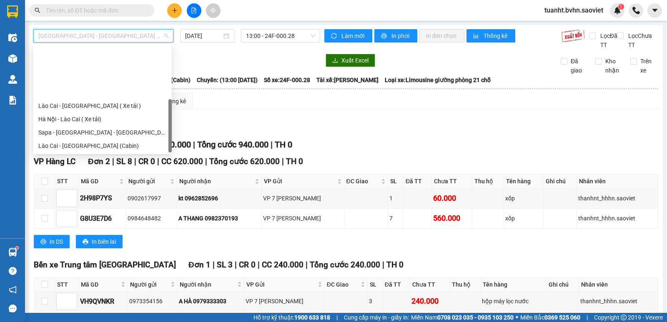
click at [73, 208] on div "[GEOGRAPHIC_DATA] - Sapa (Cabin - Full)" at bounding box center [102, 212] width 128 height 9
type input "[DATE]"
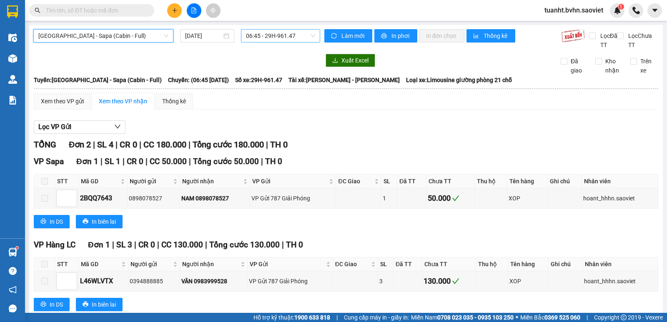
click at [280, 39] on span "06:45 - 29H-961.47" at bounding box center [280, 36] width 69 height 13
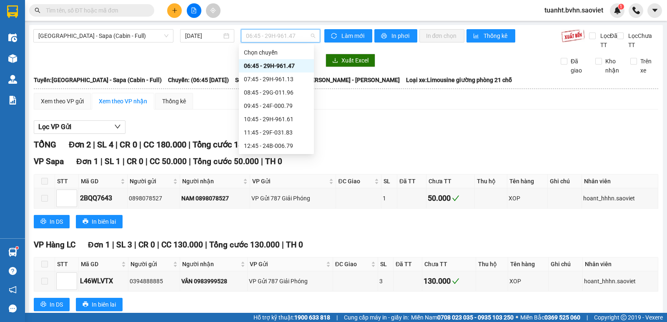
click at [273, 181] on div "15:45 - 24F-000.01" at bounding box center [276, 185] width 65 height 9
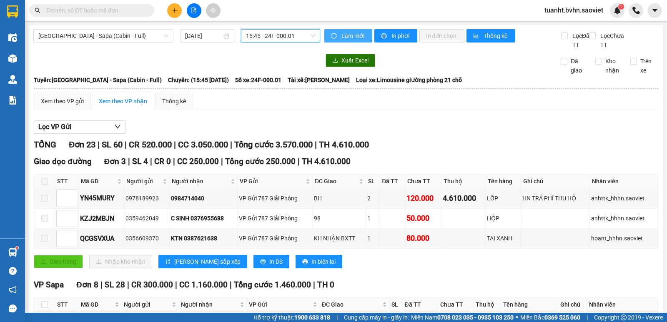
click at [351, 37] on span "Làm mới" at bounding box center [353, 35] width 24 height 9
click at [391, 36] on span "In phơi" at bounding box center [400, 35] width 19 height 9
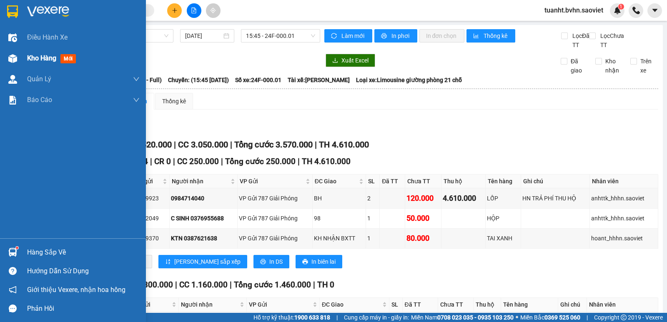
click at [32, 57] on span "Kho hàng" at bounding box center [41, 58] width 29 height 8
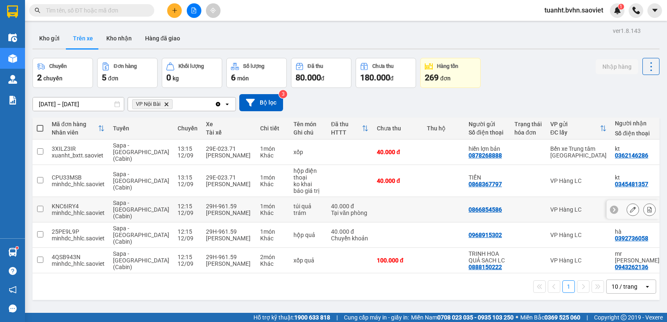
click at [41, 206] on input "checkbox" at bounding box center [40, 209] width 6 height 6
checkbox input "true"
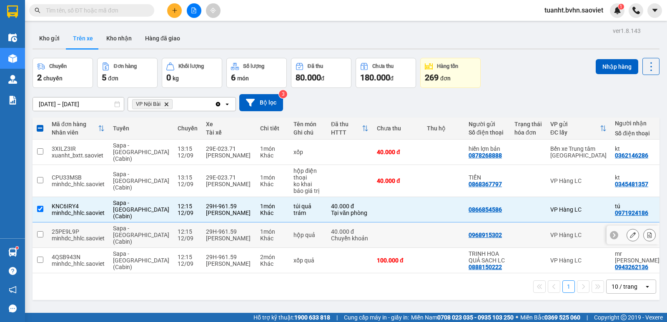
click at [40, 231] on input "checkbox" at bounding box center [40, 234] width 6 height 6
checkbox input "true"
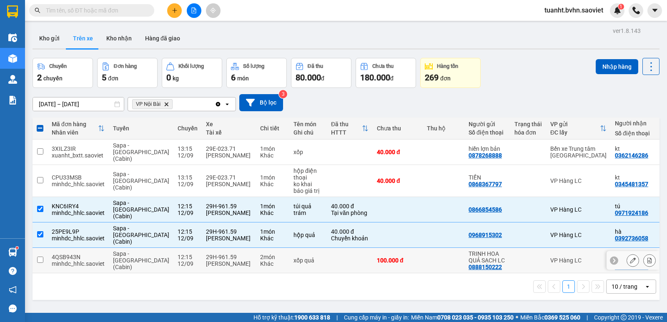
click at [40, 257] on input "checkbox" at bounding box center [40, 260] width 6 height 6
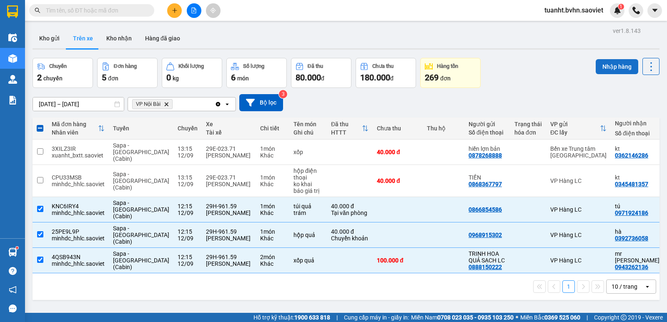
click at [608, 67] on button "Nhập hàng" at bounding box center [616, 66] width 43 height 15
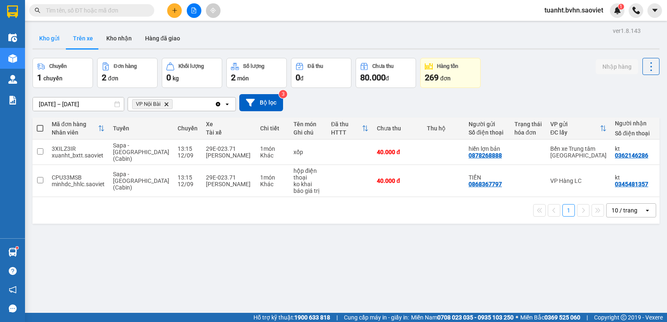
click at [42, 33] on button "Kho gửi" at bounding box center [50, 38] width 34 height 20
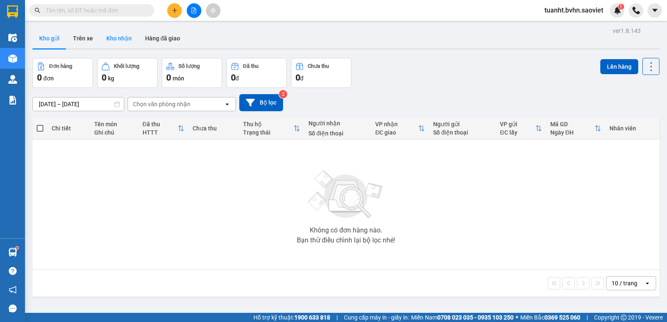
click at [113, 35] on button "Kho nhận" at bounding box center [119, 38] width 39 height 20
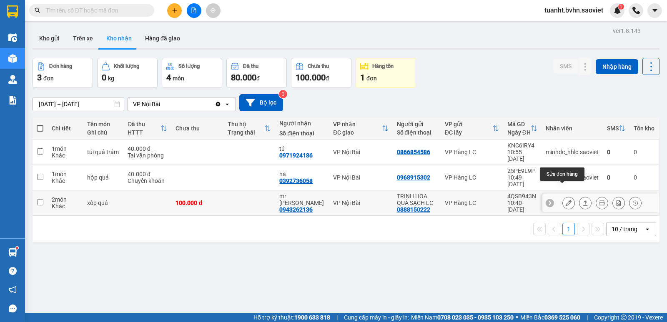
click at [565, 200] on icon at bounding box center [568, 203] width 6 height 6
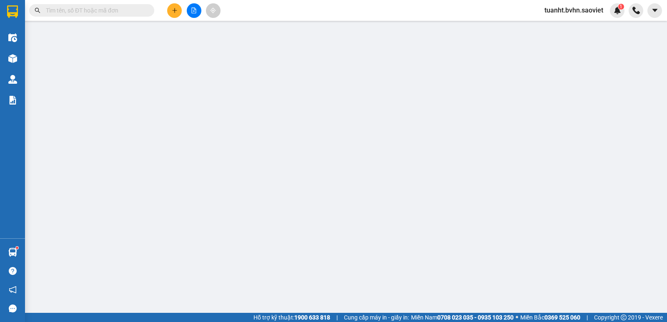
type input "0888150222"
type input "TRINH HOA QUẢ SẠCH LC"
type input "0943262136"
type input "mr [PERSON_NAME]"
type input "100.000"
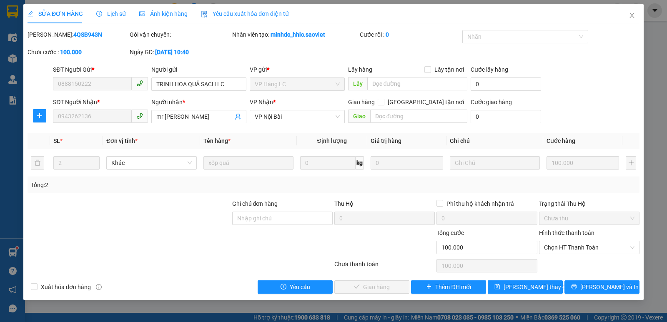
click at [576, 232] on label "Hình thức thanh toán" at bounding box center [566, 233] width 55 height 7
click at [576, 241] on input "Hình thức thanh toán" at bounding box center [586, 247] width 85 height 13
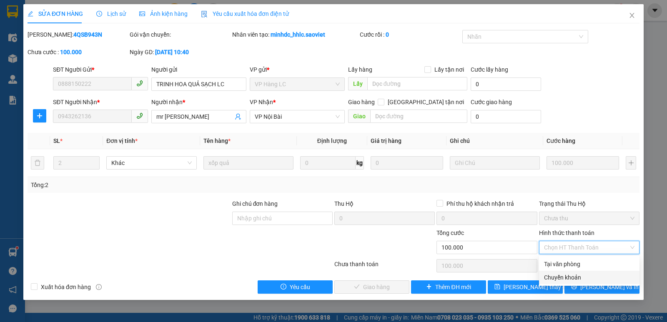
click at [585, 278] on div "Chuyển khoản" at bounding box center [589, 277] width 90 height 9
type input "0"
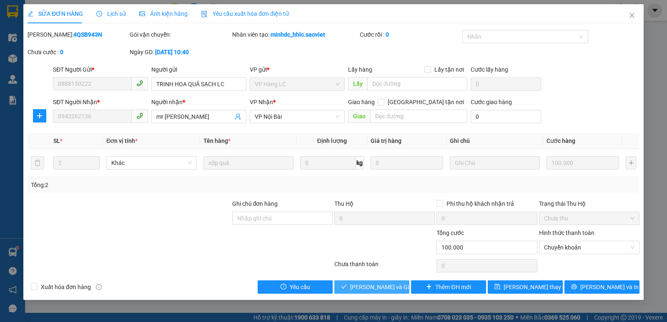
click at [363, 286] on span "[PERSON_NAME] và Giao hàng" at bounding box center [390, 287] width 80 height 9
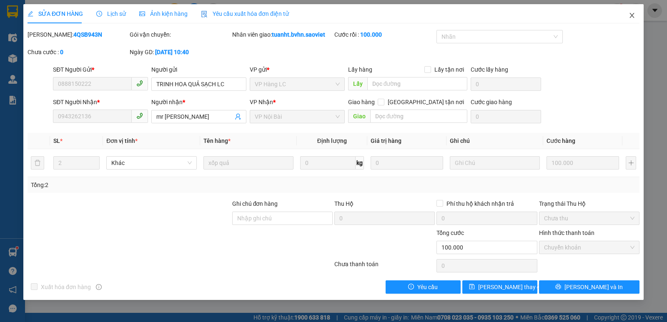
click at [629, 17] on icon "close" at bounding box center [631, 15] width 7 height 7
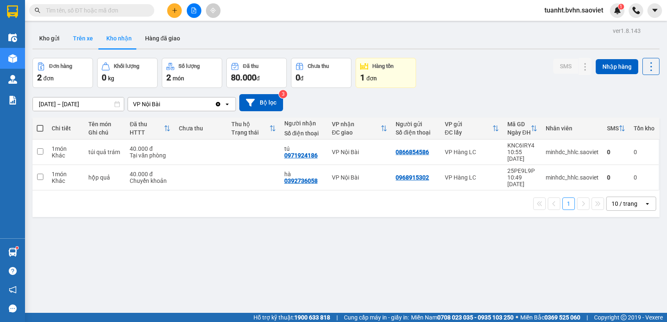
click at [87, 38] on button "Trên xe" at bounding box center [82, 38] width 33 height 20
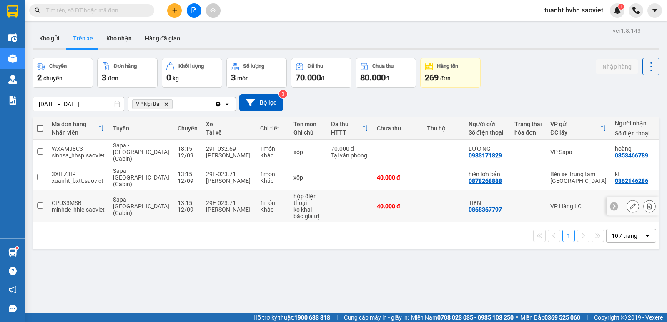
click at [41, 203] on input "checkbox" at bounding box center [40, 206] width 6 height 6
checkbox input "true"
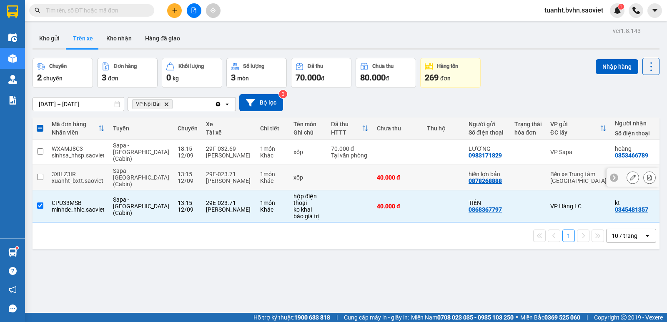
click at [40, 174] on input "checkbox" at bounding box center [40, 177] width 6 height 6
checkbox input "true"
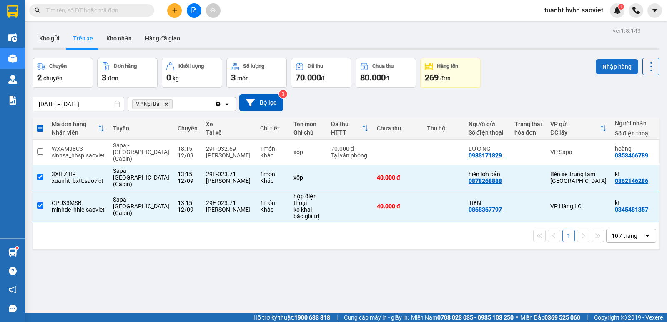
click at [609, 65] on button "Nhập hàng" at bounding box center [616, 66] width 43 height 15
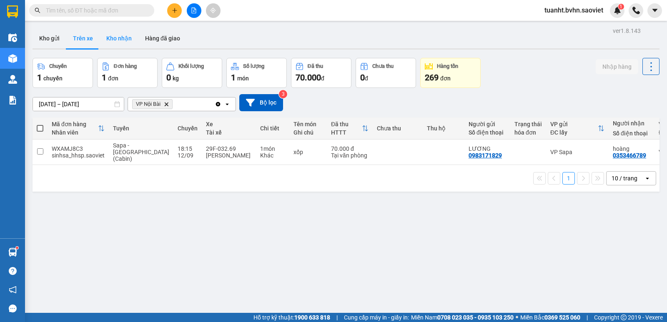
click at [120, 38] on button "Kho nhận" at bounding box center [119, 38] width 39 height 20
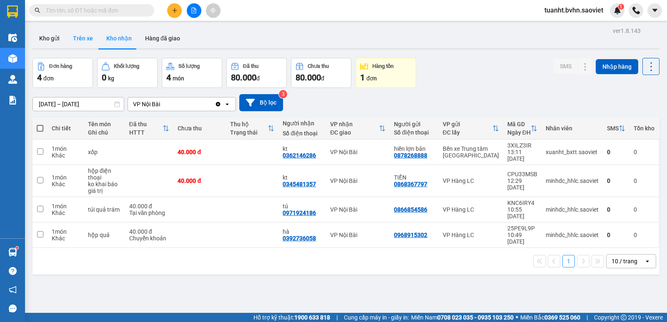
click at [81, 40] on button "Trên xe" at bounding box center [82, 38] width 33 height 20
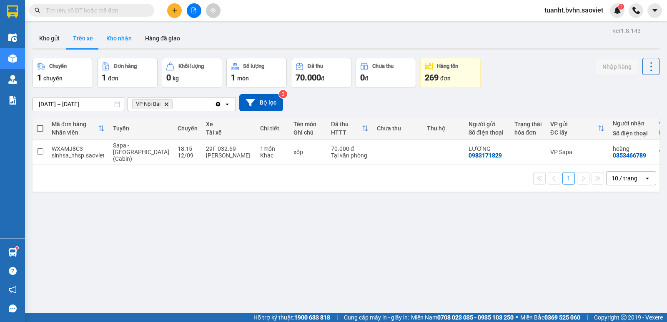
click at [118, 40] on button "Kho nhận" at bounding box center [119, 38] width 39 height 20
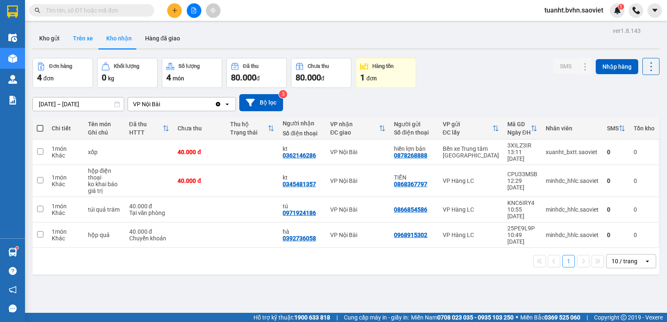
click at [83, 38] on button "Trên xe" at bounding box center [82, 38] width 33 height 20
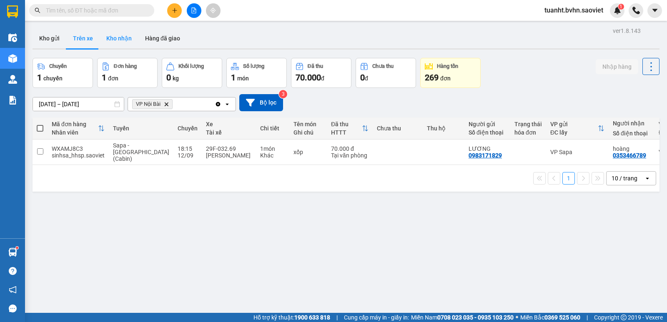
click at [118, 33] on button "Kho nhận" at bounding box center [119, 38] width 39 height 20
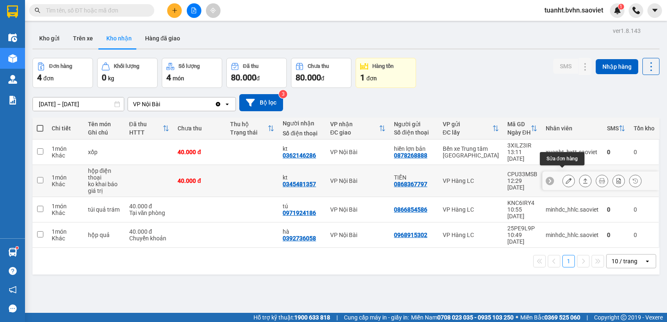
click at [565, 178] on icon at bounding box center [568, 181] width 6 height 6
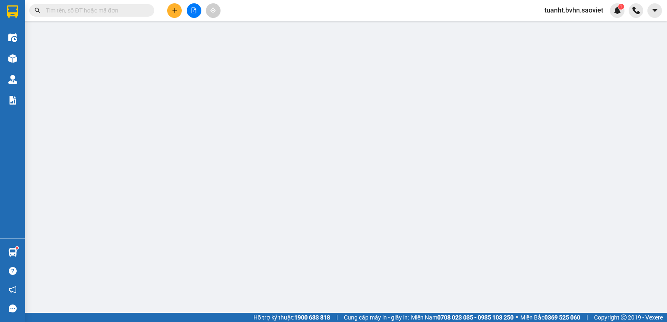
type input "0868367797"
type input "TIỀN"
type input "0345481357"
type input "kt"
type input "40.000"
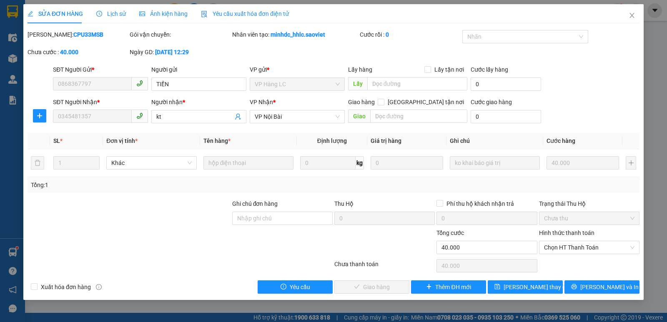
click at [563, 234] on label "Hình thức thanh toán" at bounding box center [566, 233] width 55 height 7
click at [563, 241] on input "Hình thức thanh toán" at bounding box center [586, 247] width 85 height 13
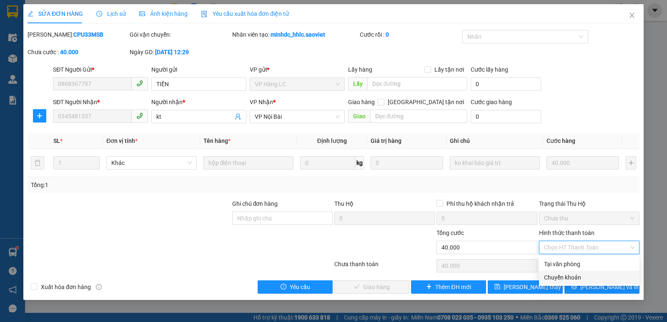
click at [563, 275] on div "Chuyển khoản" at bounding box center [589, 277] width 90 height 9
type input "0"
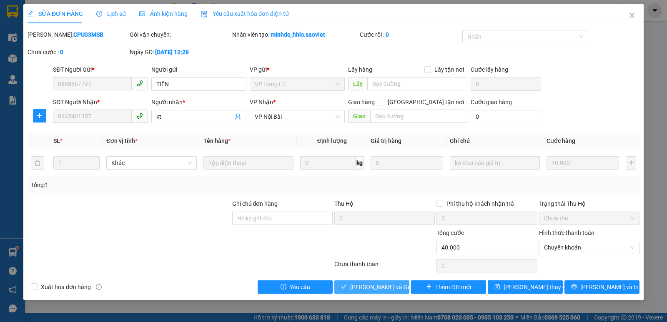
click at [378, 283] on span "[PERSON_NAME] và Giao hàng" at bounding box center [390, 287] width 80 height 9
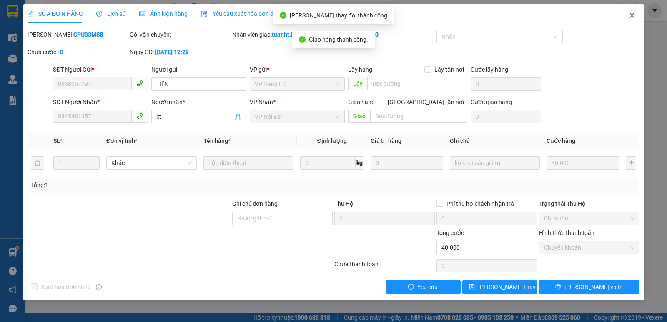
click at [629, 18] on icon "close" at bounding box center [631, 15] width 7 height 7
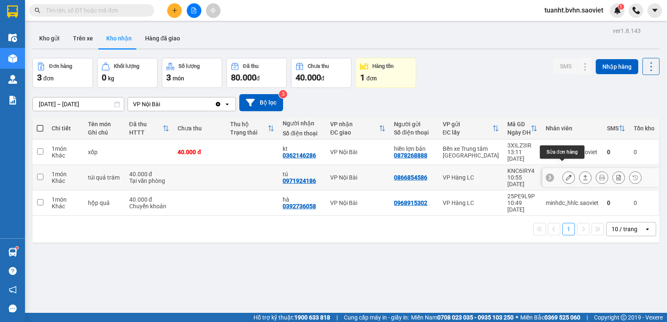
click at [565, 175] on icon at bounding box center [568, 178] width 6 height 6
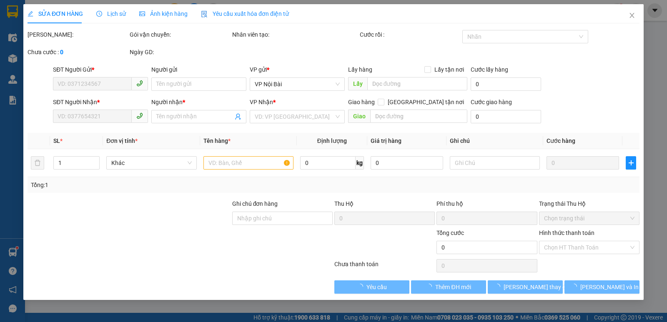
type input "0866854586"
type input "0971924186"
type input "tú"
type input "40.000"
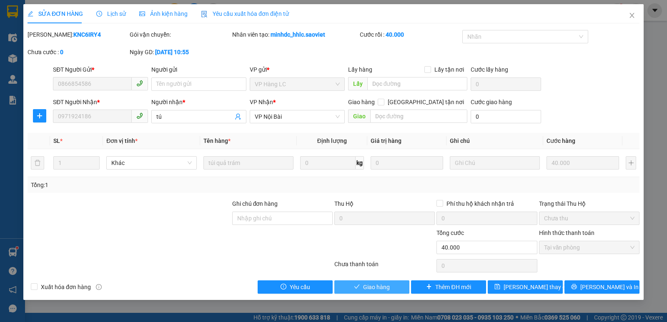
click at [373, 287] on span "Giao hàng" at bounding box center [376, 287] width 27 height 9
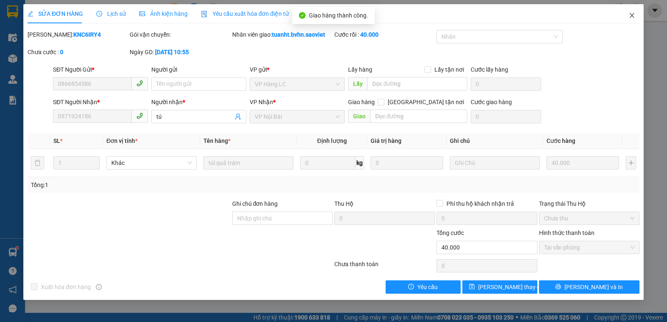
click at [630, 14] on icon "close" at bounding box center [631, 15] width 5 height 5
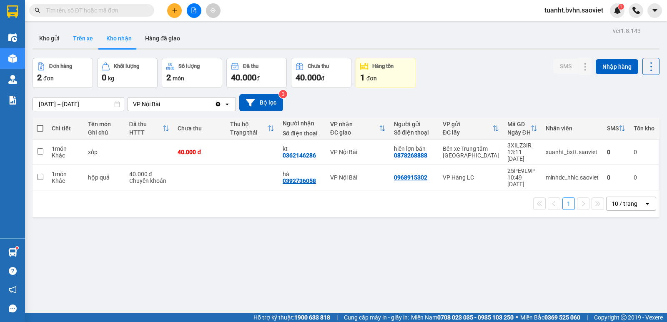
click at [80, 35] on button "Trên xe" at bounding box center [82, 38] width 33 height 20
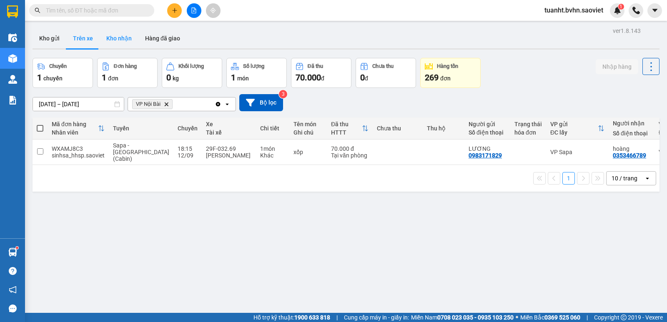
click at [123, 40] on button "Kho nhận" at bounding box center [119, 38] width 39 height 20
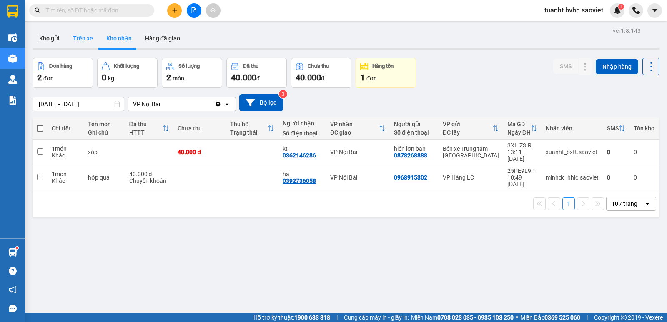
click at [84, 36] on button "Trên xe" at bounding box center [82, 38] width 33 height 20
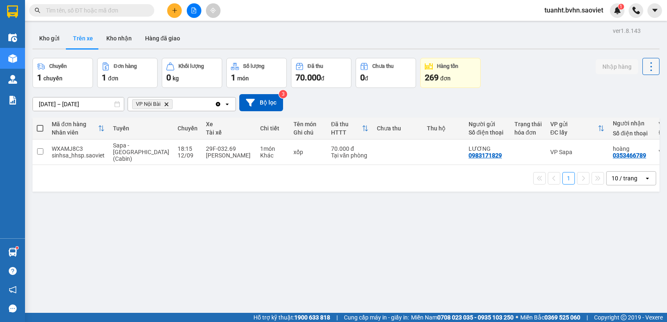
click at [647, 65] on icon at bounding box center [651, 67] width 12 height 12
click at [623, 86] on span "Làm mới" at bounding box center [632, 89] width 23 height 8
click at [131, 9] on input "text" at bounding box center [95, 10] width 98 height 9
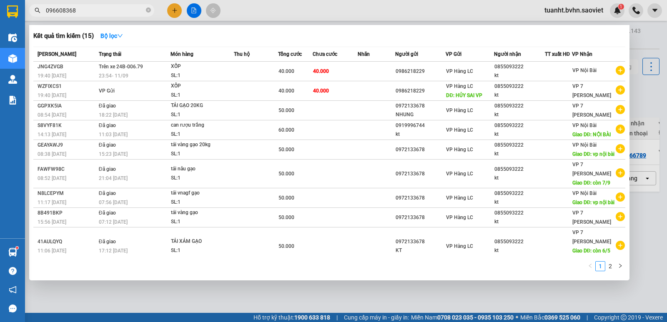
type input "0966083683"
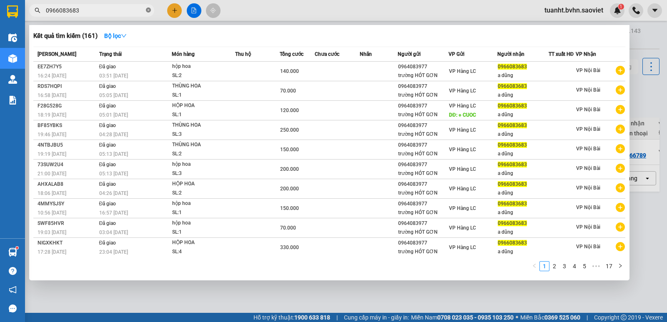
click at [148, 11] on icon "close-circle" at bounding box center [148, 10] width 5 height 5
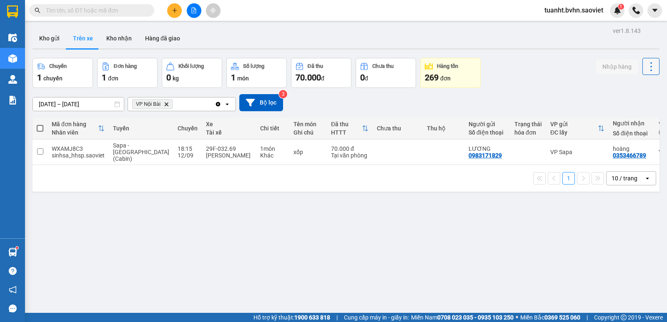
click at [647, 70] on icon at bounding box center [651, 67] width 12 height 12
click at [626, 88] on span "Làm mới" at bounding box center [632, 89] width 23 height 8
click at [188, 11] on button at bounding box center [194, 10] width 15 height 15
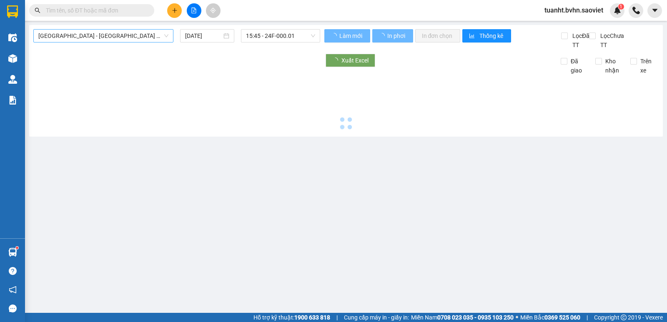
click at [106, 35] on span "[GEOGRAPHIC_DATA] - [GEOGRAPHIC_DATA] (Cabin)" at bounding box center [103, 36] width 130 height 13
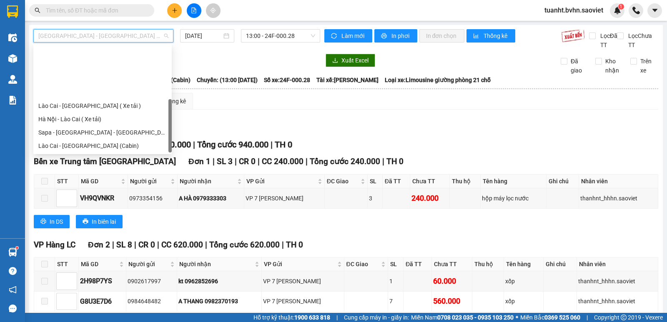
scroll to position [67, 0]
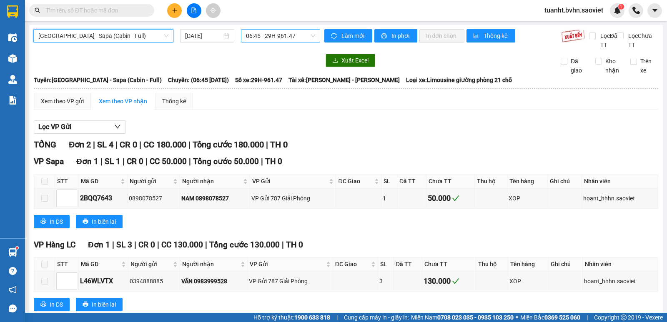
click at [270, 37] on span "06:45 - 29H-961.47" at bounding box center [280, 36] width 69 height 13
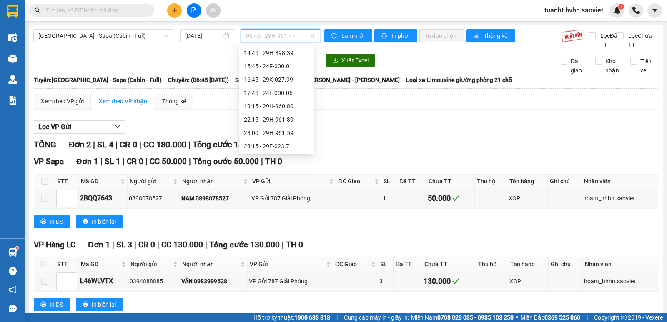
scroll to position [120, 0]
click at [285, 93] on div "17:45 - 24F-000.06" at bounding box center [276, 92] width 65 height 9
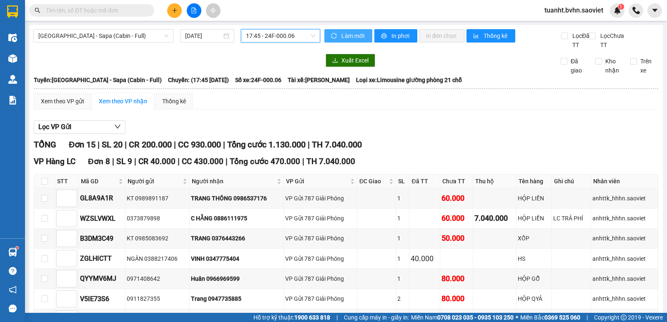
click at [350, 37] on span "Làm mới" at bounding box center [353, 35] width 24 height 9
click at [381, 38] on icon "printer" at bounding box center [383, 35] width 5 height 5
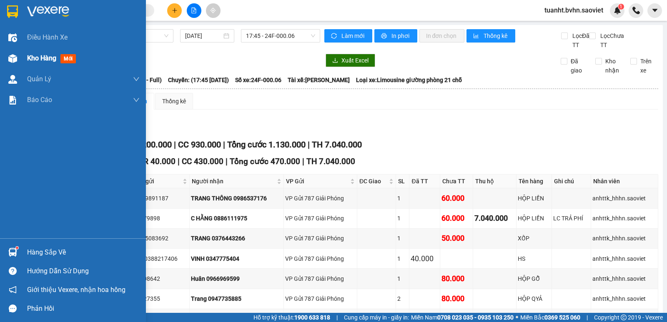
click at [17, 56] on img at bounding box center [12, 58] width 9 height 9
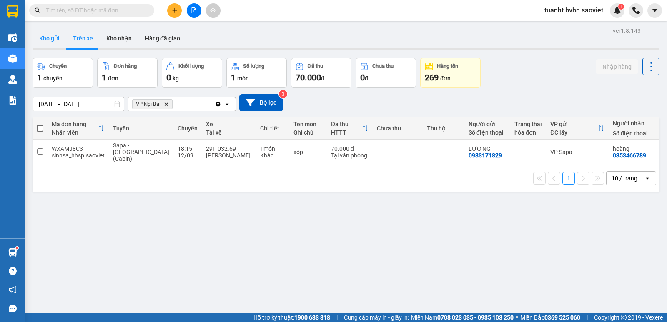
click at [55, 40] on button "Kho gửi" at bounding box center [50, 38] width 34 height 20
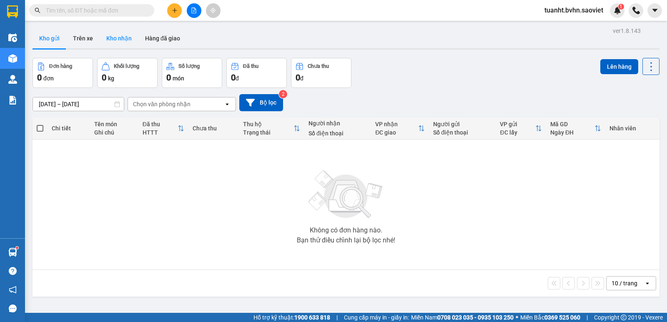
click at [120, 38] on button "Kho nhận" at bounding box center [119, 38] width 39 height 20
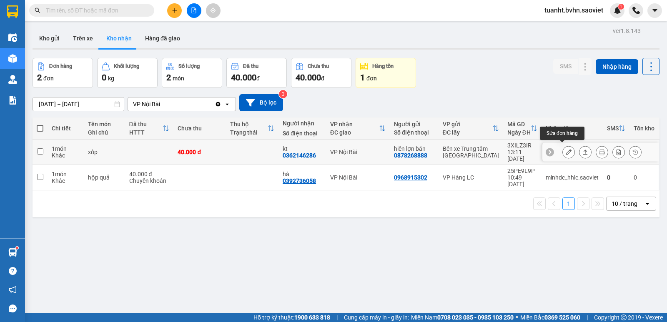
click at [565, 149] on icon at bounding box center [568, 152] width 6 height 6
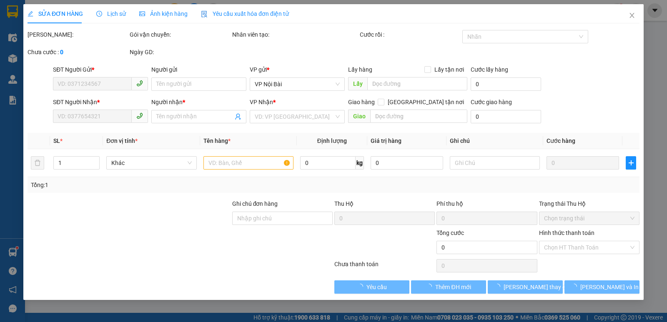
type input "0878268888"
type input "hiền lợn bản"
type input "0362146286"
type input "kt"
type input "40.000"
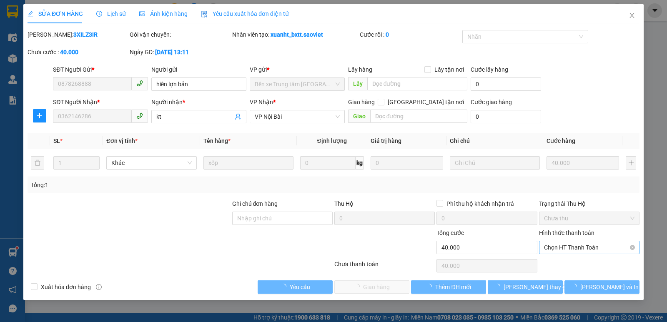
click at [565, 248] on span "Chọn HT Thanh Toán" at bounding box center [589, 247] width 90 height 13
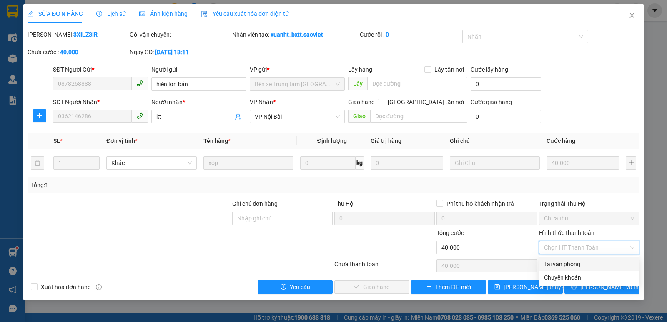
click at [565, 264] on div "Tại văn phòng" at bounding box center [589, 264] width 90 height 9
type input "0"
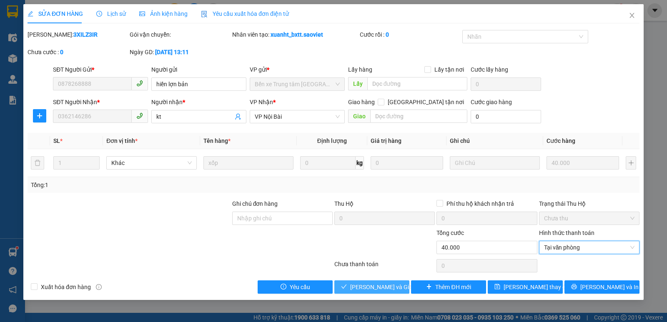
click at [376, 292] on button "[PERSON_NAME] và Giao hàng" at bounding box center [371, 286] width 75 height 13
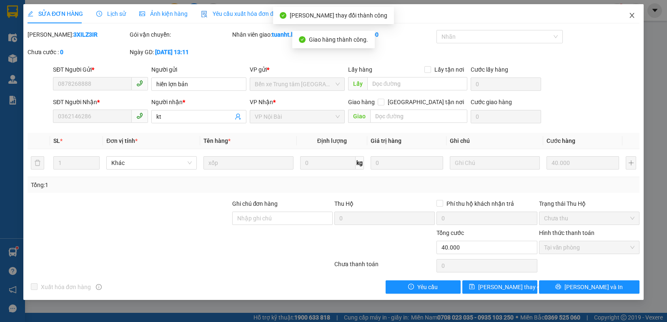
click at [630, 14] on icon "close" at bounding box center [631, 15] width 5 height 5
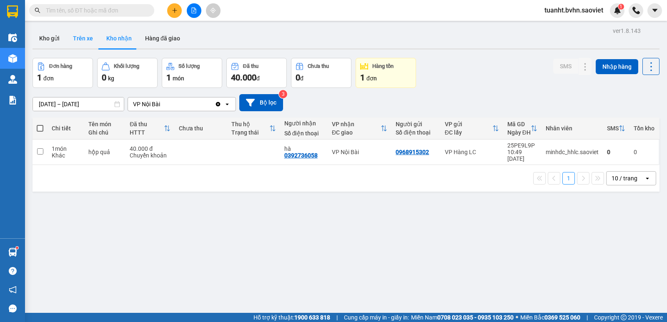
click at [84, 36] on button "Trên xe" at bounding box center [82, 38] width 33 height 20
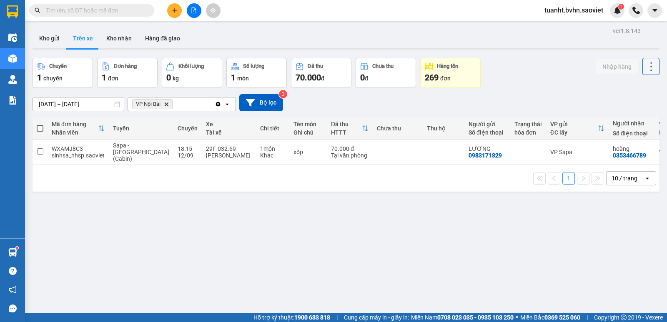
click at [645, 70] on icon at bounding box center [651, 67] width 12 height 12
click at [636, 93] on span "Làm mới" at bounding box center [632, 89] width 23 height 8
click at [122, 8] on input "text" at bounding box center [95, 10] width 98 height 9
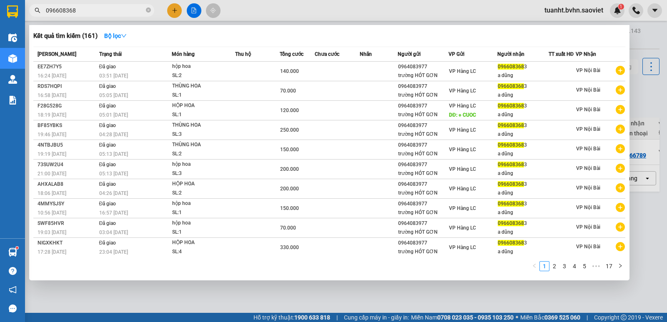
type input "0966083683"
click at [147, 12] on icon "close-circle" at bounding box center [148, 10] width 5 height 5
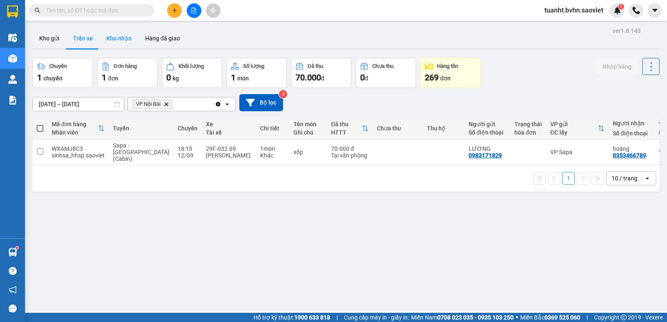
click at [133, 40] on button "Kho nhận" at bounding box center [119, 38] width 39 height 20
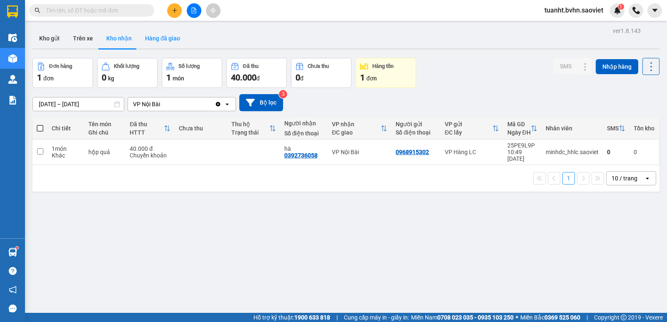
click at [153, 39] on button "Hàng đã giao" at bounding box center [162, 38] width 48 height 20
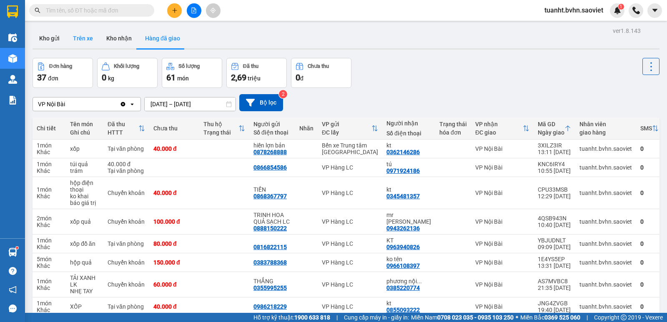
click at [90, 39] on button "Trên xe" at bounding box center [82, 38] width 33 height 20
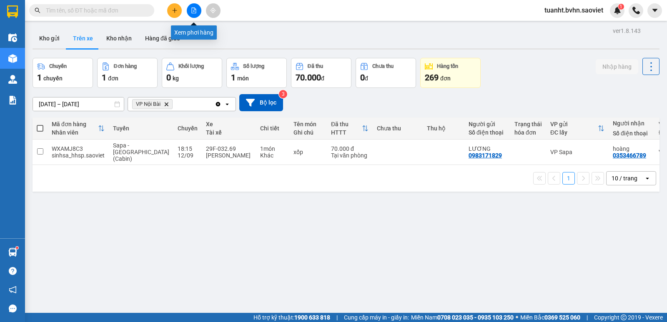
click at [193, 6] on button at bounding box center [194, 10] width 15 height 15
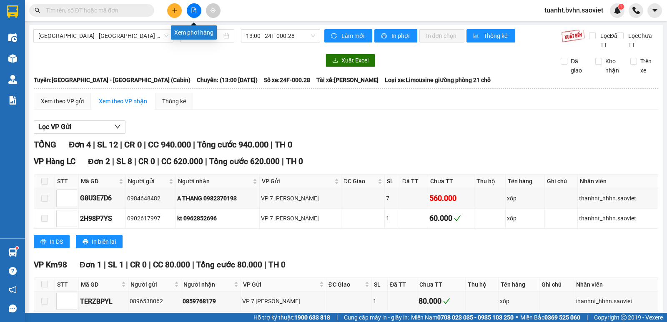
click at [193, 10] on icon "file-add" at bounding box center [194, 11] width 6 height 6
click at [195, 8] on icon "file-add" at bounding box center [194, 11] width 6 height 6
click at [148, 37] on span "[GEOGRAPHIC_DATA] - [GEOGRAPHIC_DATA] (Cabin)" at bounding box center [103, 36] width 130 height 13
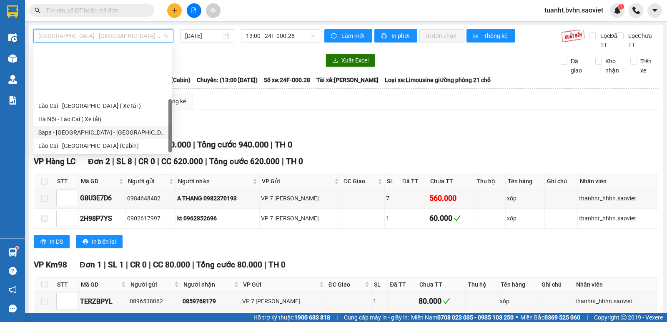
scroll to position [67, 0]
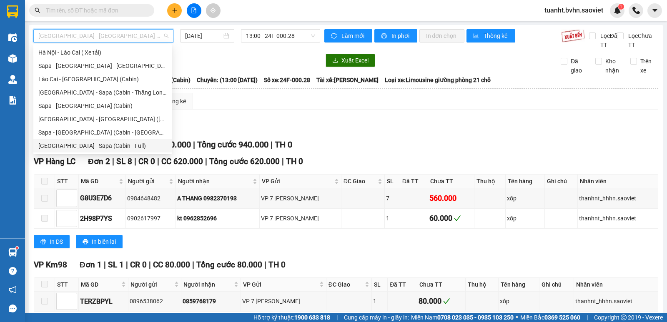
click at [101, 146] on div "[GEOGRAPHIC_DATA] - Sapa (Cabin - Full)" at bounding box center [102, 145] width 128 height 9
type input "[DATE]"
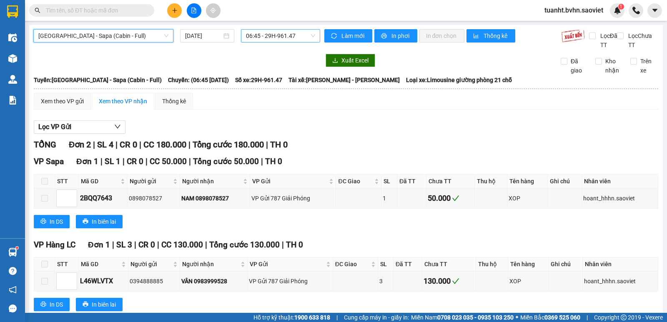
click at [301, 35] on span "06:45 - 29H-961.47" at bounding box center [280, 36] width 69 height 13
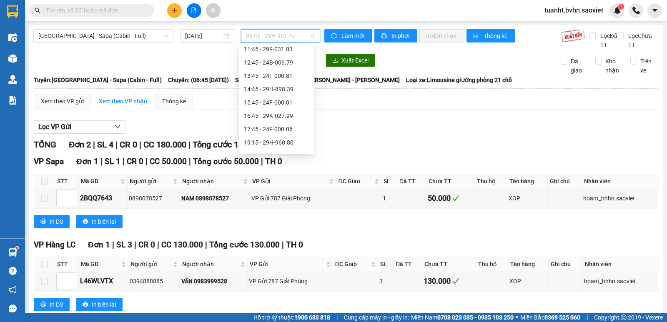
scroll to position [120, 0]
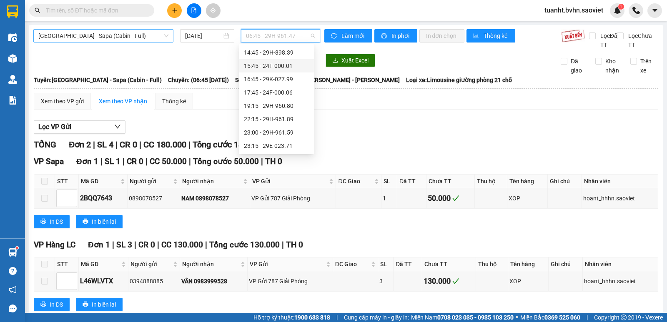
click at [161, 35] on span "[GEOGRAPHIC_DATA] - Sapa (Cabin - Full)" at bounding box center [103, 36] width 130 height 13
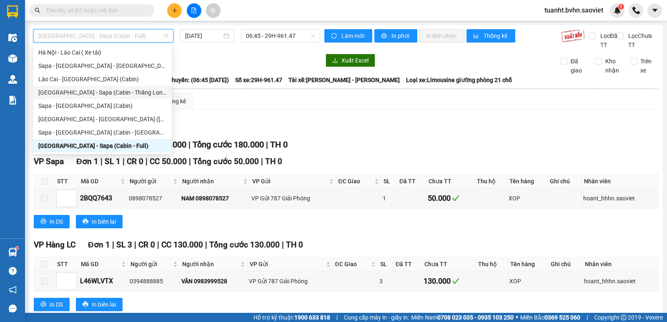
click at [112, 92] on div "[GEOGRAPHIC_DATA] - Sapa (Cabin - Thăng Long)" at bounding box center [102, 92] width 128 height 9
type input "[DATE]"
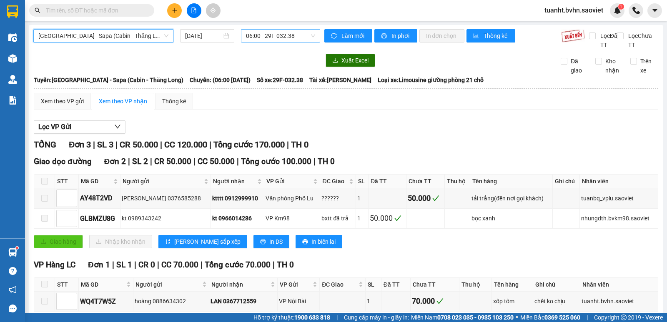
click at [306, 36] on span "06:00 - 29F-032.38" at bounding box center [280, 36] width 69 height 13
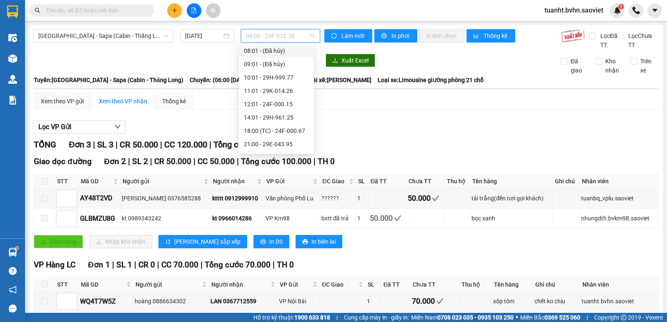
scroll to position [97, 0]
click at [293, 90] on div "18:00 (TC) - 24F-000.67" at bounding box center [276, 89] width 65 height 9
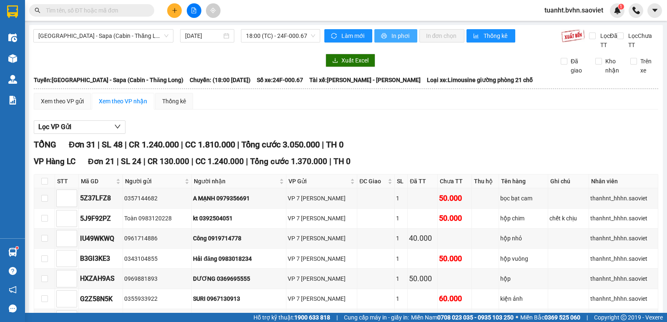
click at [391, 32] on span "In phơi" at bounding box center [400, 35] width 19 height 9
click at [193, 6] on button at bounding box center [194, 10] width 15 height 15
click at [192, 6] on button at bounding box center [194, 10] width 15 height 15
click at [161, 33] on span "[GEOGRAPHIC_DATA] - Sapa (Cabin - Thăng Long)" at bounding box center [103, 36] width 130 height 13
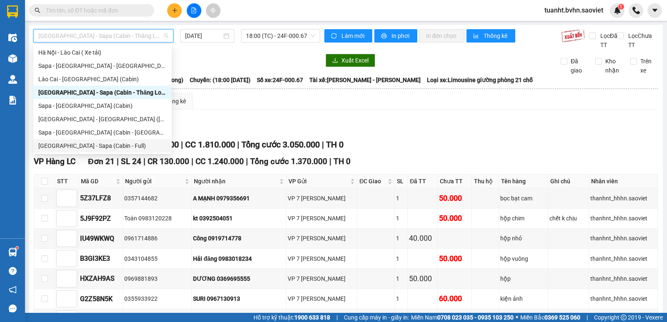
click at [117, 145] on div "[GEOGRAPHIC_DATA] - Sapa (Cabin - Full)" at bounding box center [102, 145] width 128 height 9
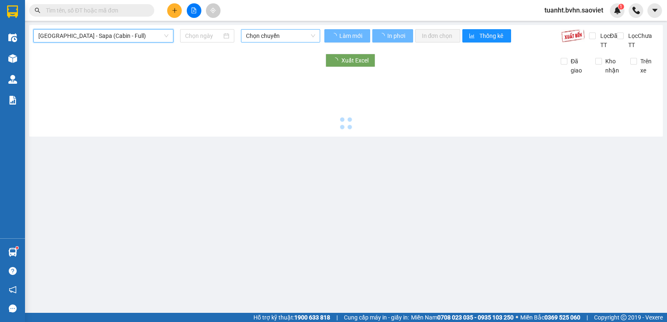
type input "[DATE]"
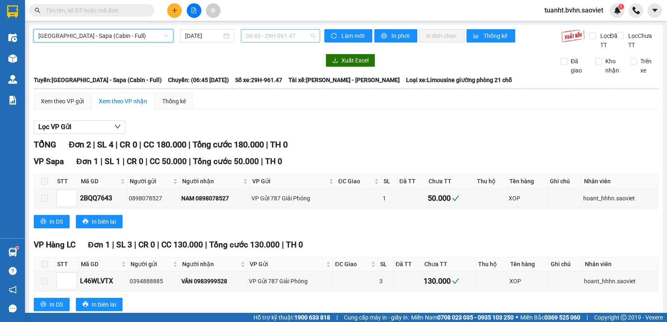
click at [308, 38] on span "06:45 - 29H-961.47" at bounding box center [280, 36] width 69 height 13
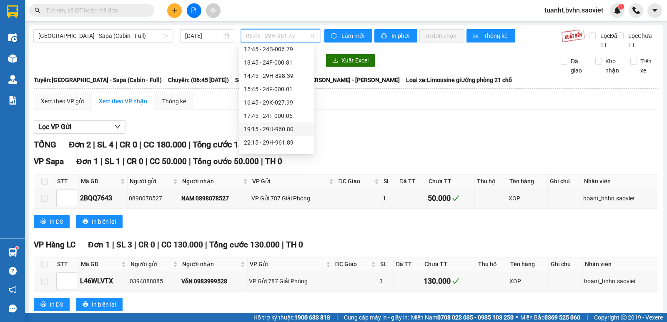
click at [282, 130] on div "19:15 - 29H-960.80" at bounding box center [276, 129] width 65 height 9
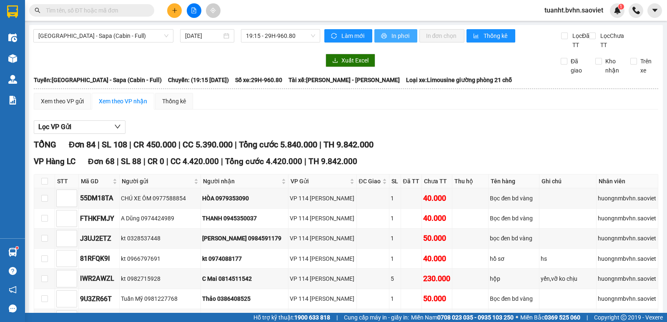
click at [395, 35] on span "In phơi" at bounding box center [400, 35] width 19 height 9
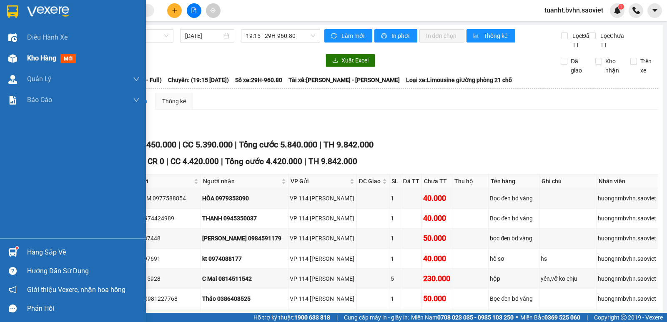
click at [19, 59] on div at bounding box center [12, 58] width 15 height 15
